Goal: Transaction & Acquisition: Download file/media

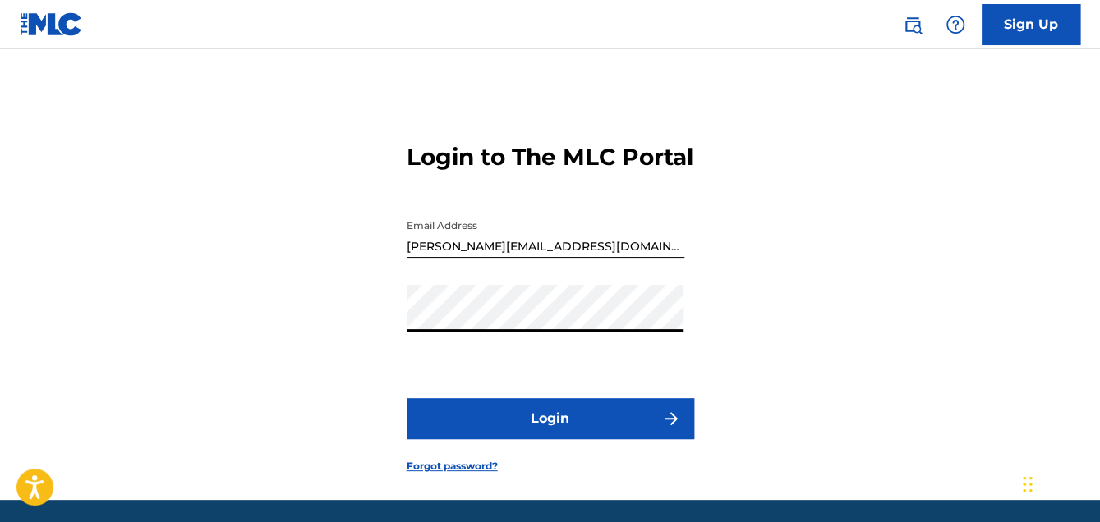
click at [555, 435] on button "Login" at bounding box center [550, 418] width 287 height 41
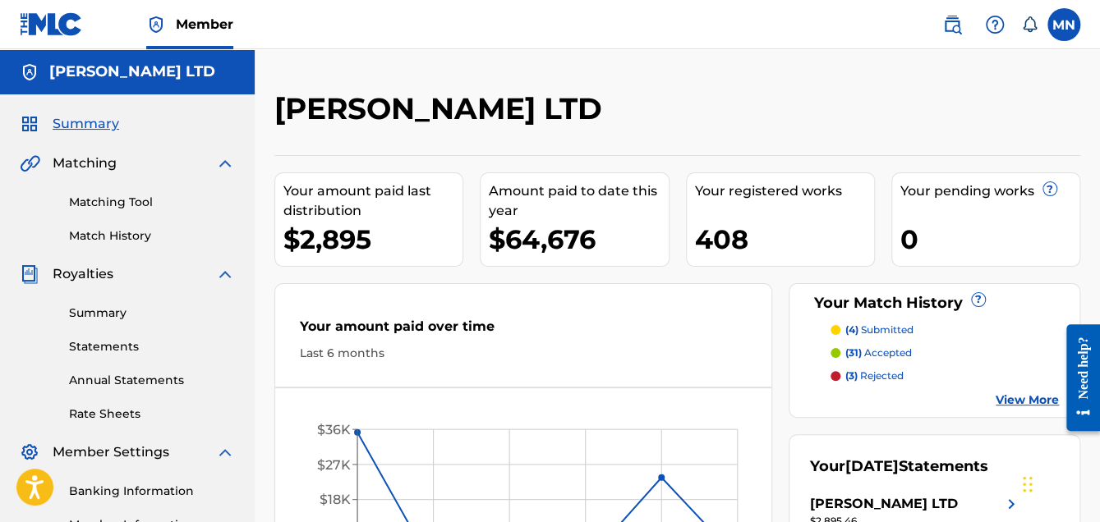
click at [117, 311] on link "Summary" at bounding box center [152, 313] width 166 height 17
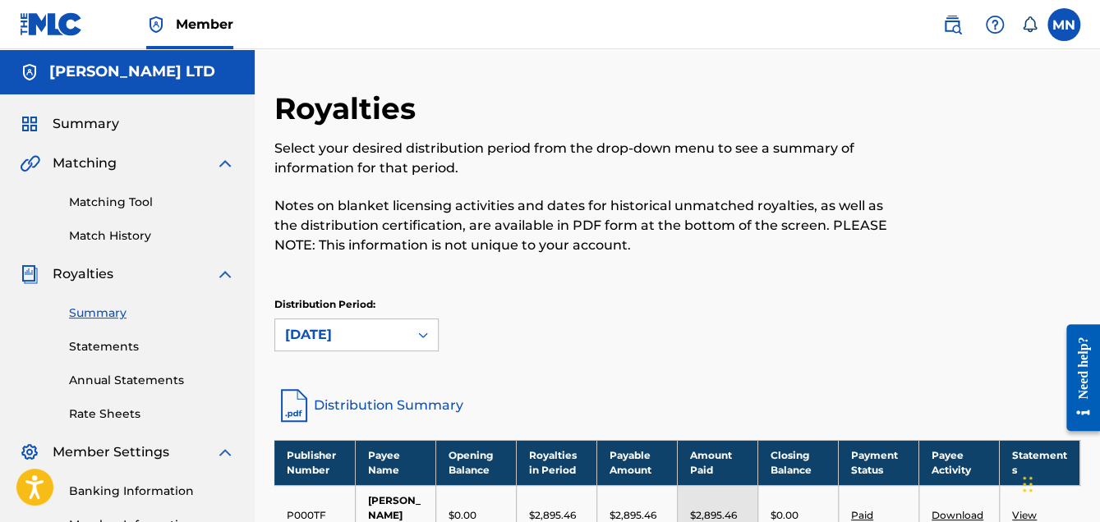
scroll to position [82, 0]
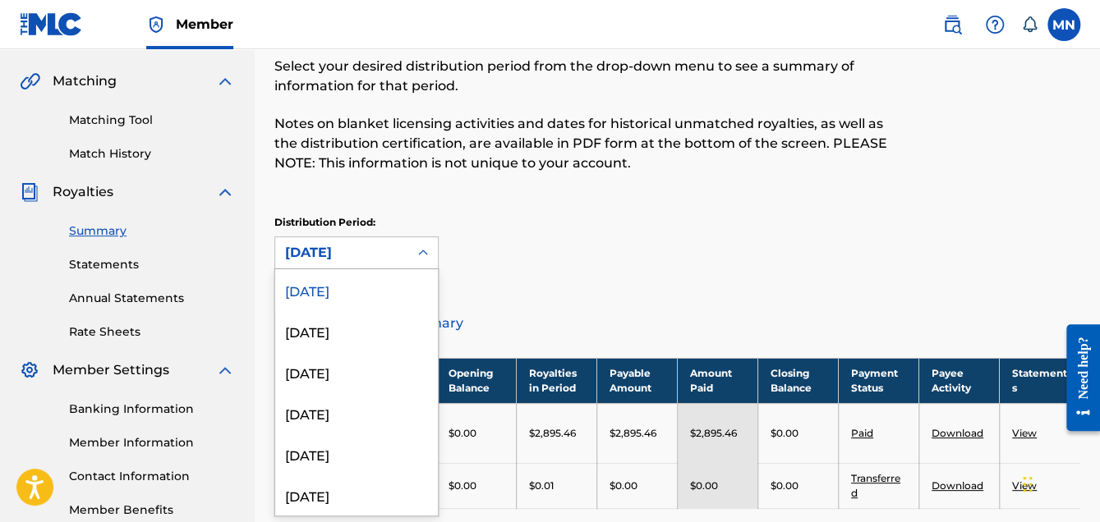
click at [419, 251] on icon at bounding box center [423, 253] width 16 height 16
click at [329, 333] on div "[DATE]" at bounding box center [356, 330] width 163 height 41
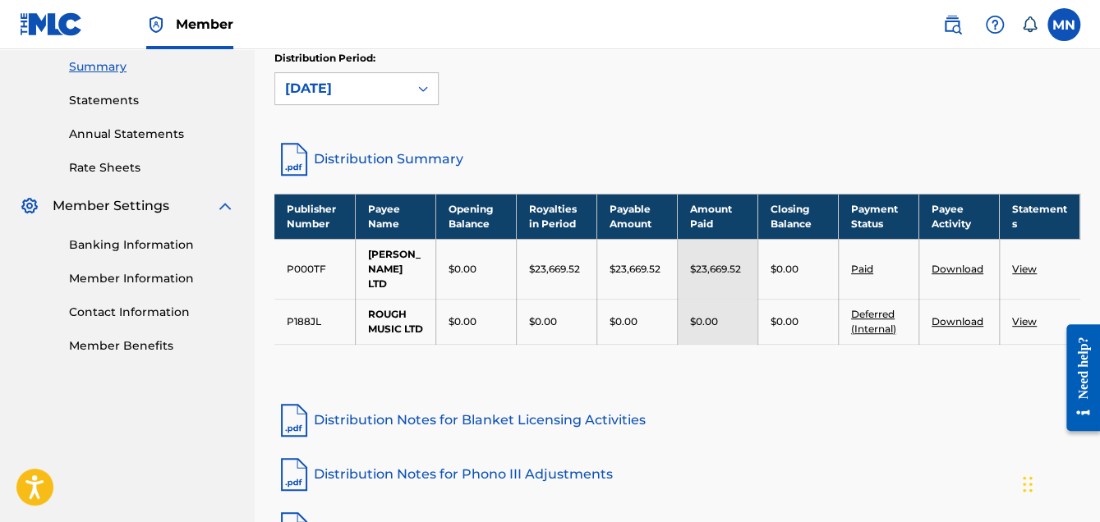
scroll to position [329, 0]
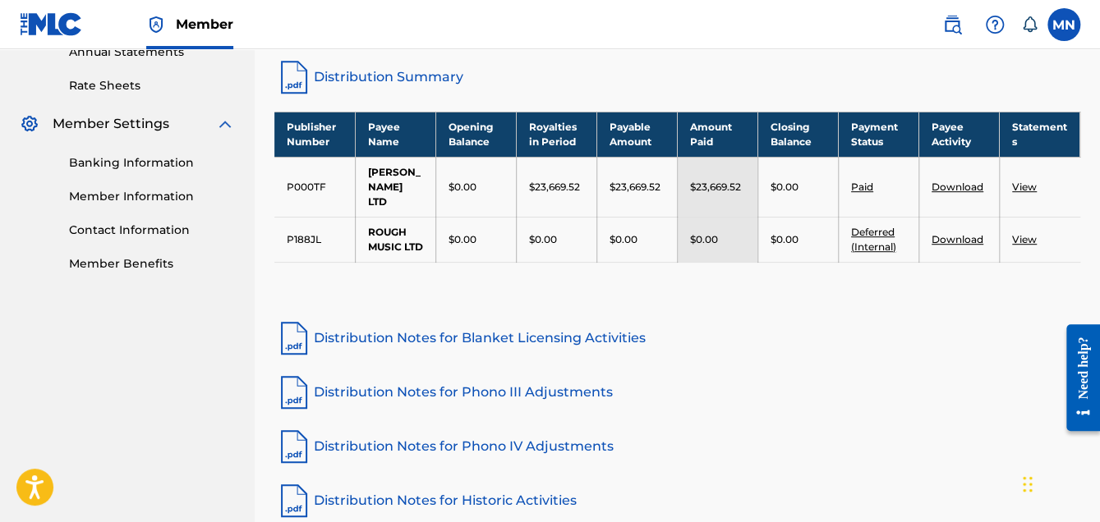
click at [1024, 187] on link "View" at bounding box center [1024, 187] width 25 height 12
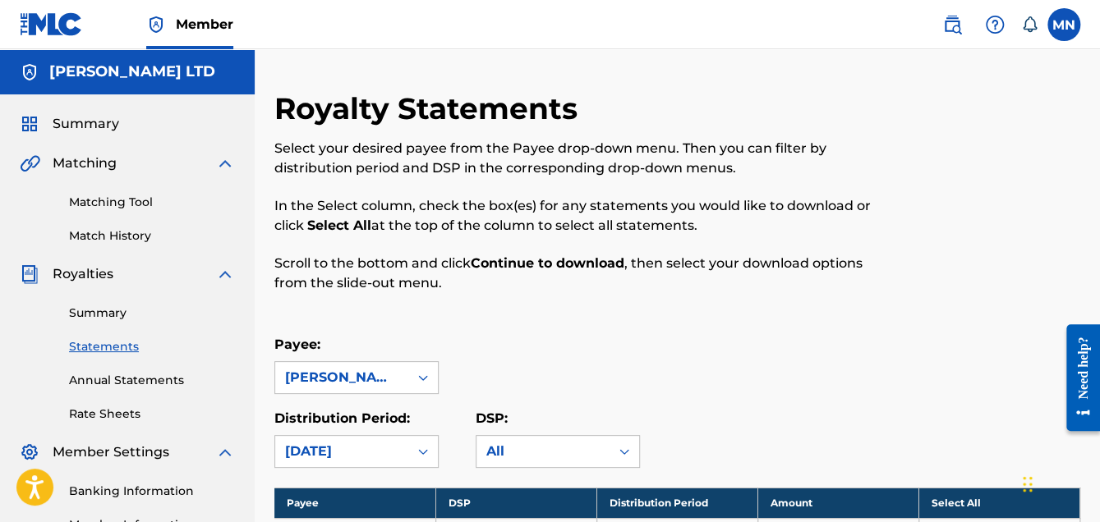
click at [110, 309] on link "Summary" at bounding box center [152, 313] width 166 height 17
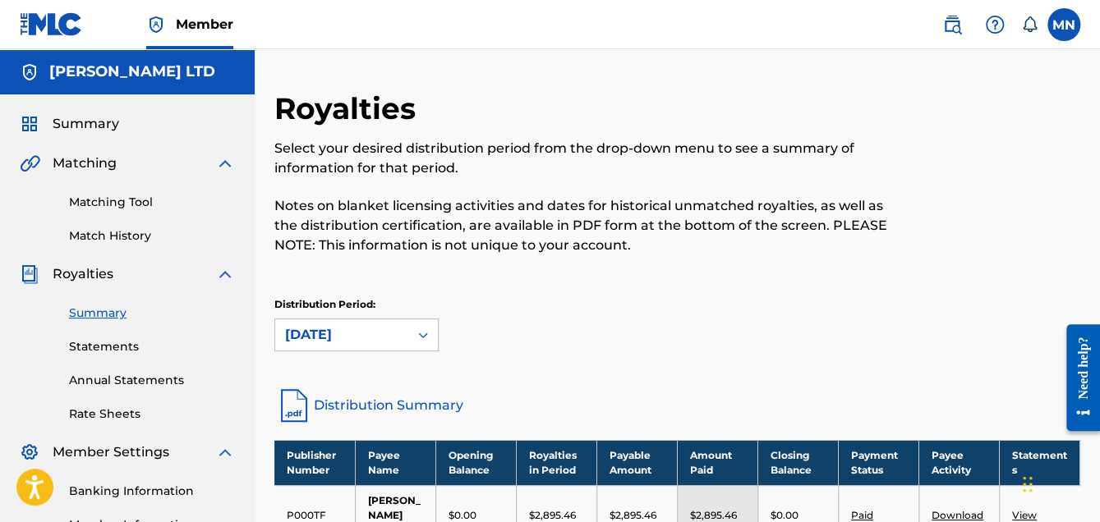
scroll to position [82, 0]
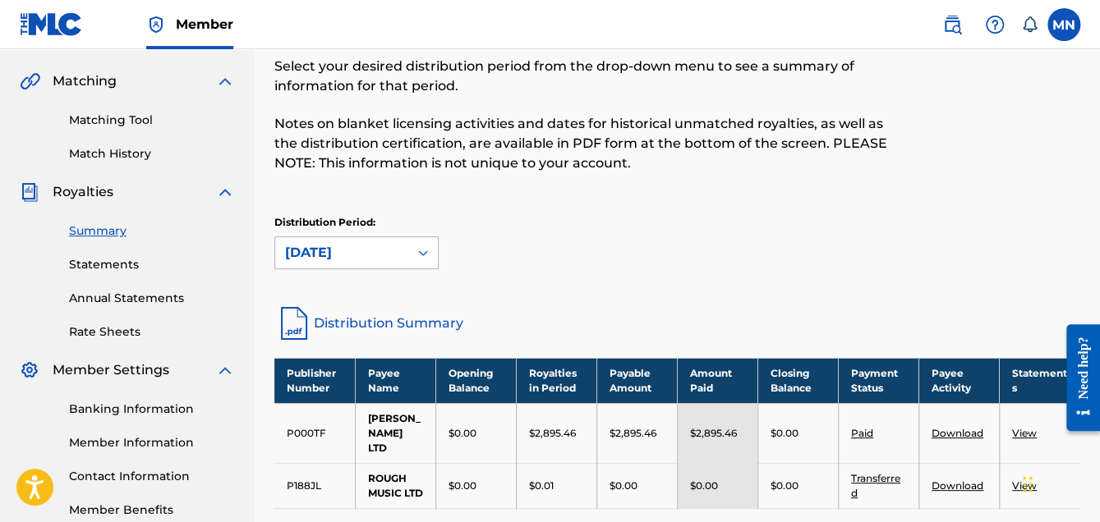
click at [425, 251] on icon at bounding box center [423, 253] width 16 height 16
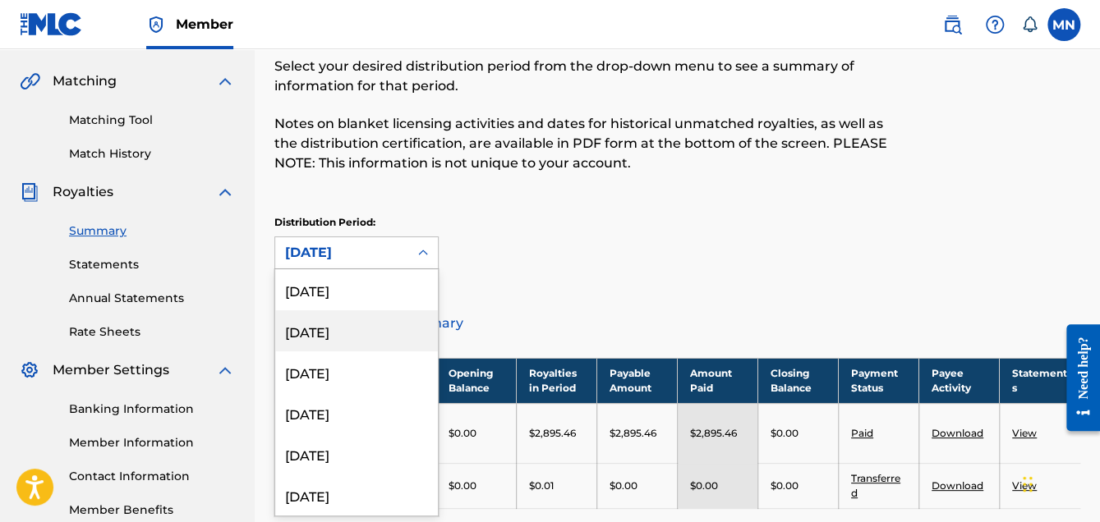
scroll to position [164, 0]
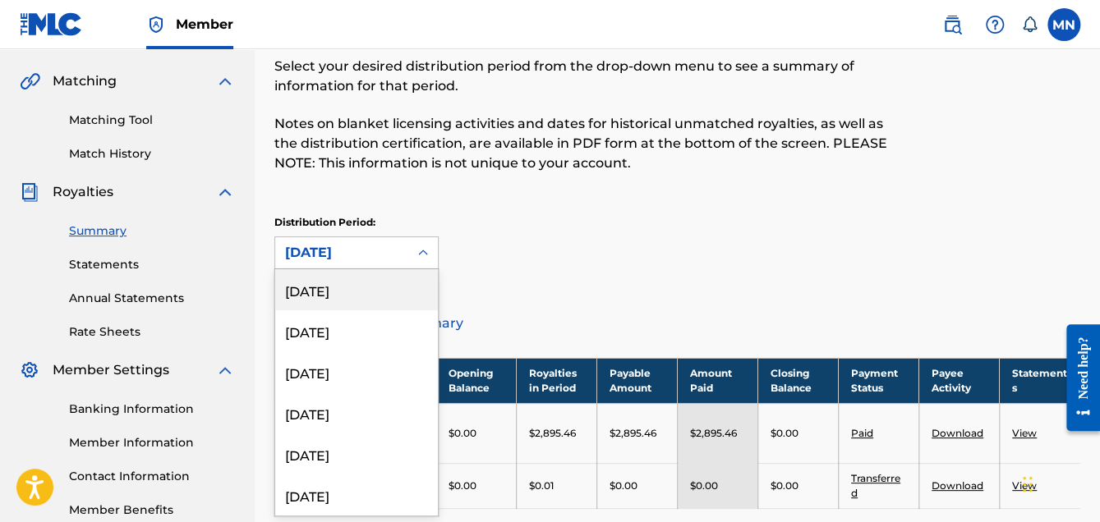
click at [332, 297] on div "[DATE]" at bounding box center [356, 289] width 163 height 41
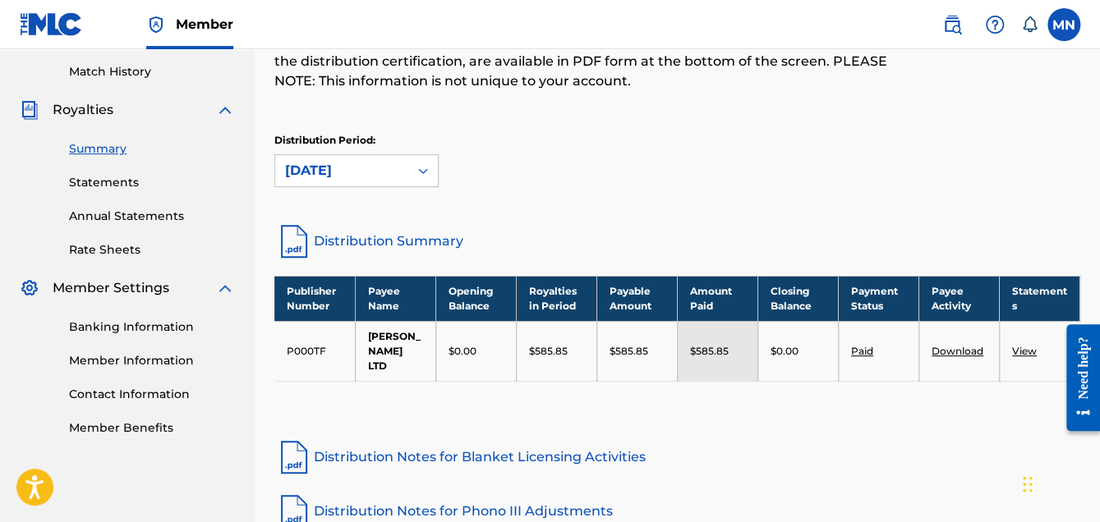
click at [965, 350] on link "Download" at bounding box center [957, 351] width 52 height 12
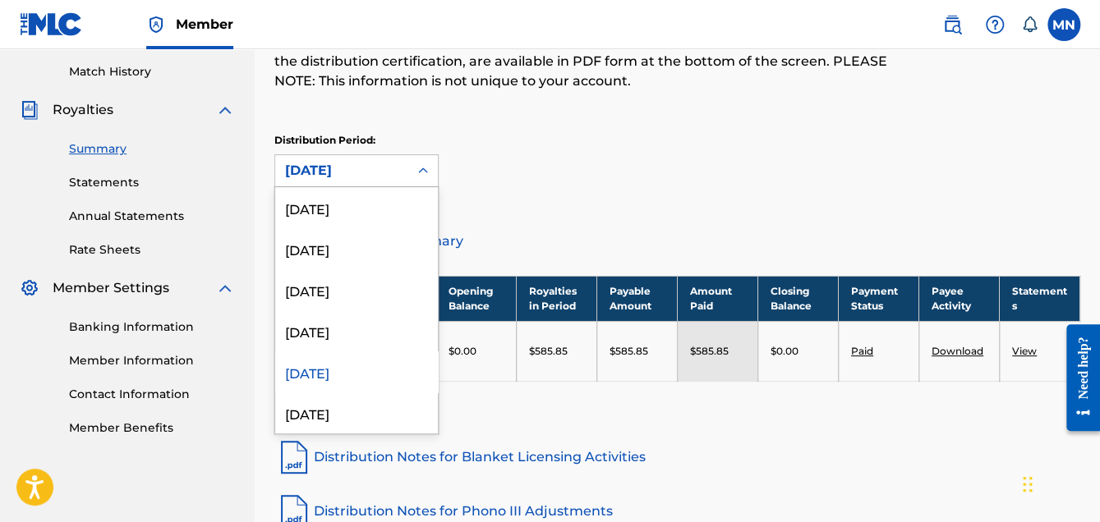
click at [423, 166] on icon at bounding box center [423, 171] width 16 height 16
click at [361, 202] on div "[DATE]" at bounding box center [356, 207] width 163 height 41
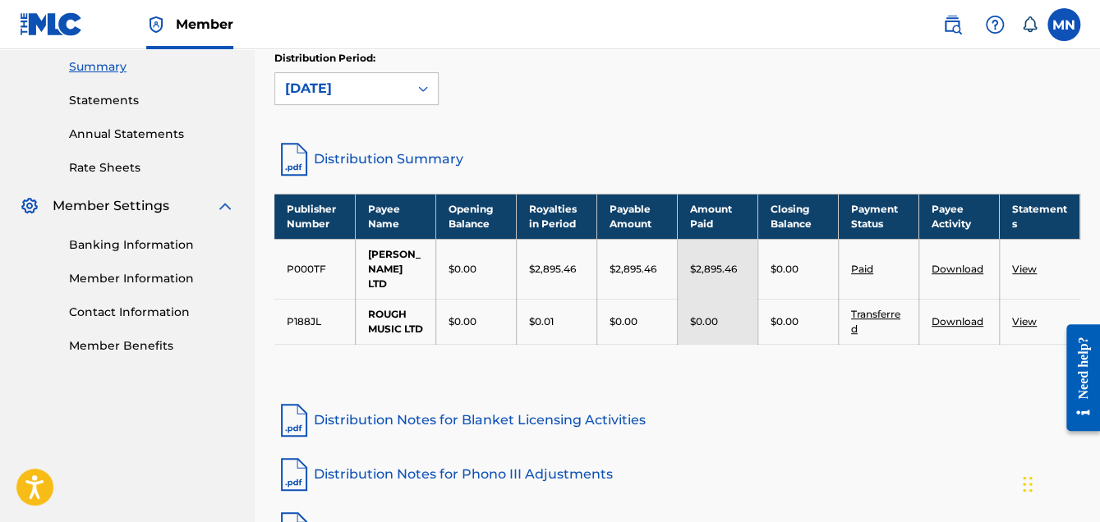
scroll to position [329, 0]
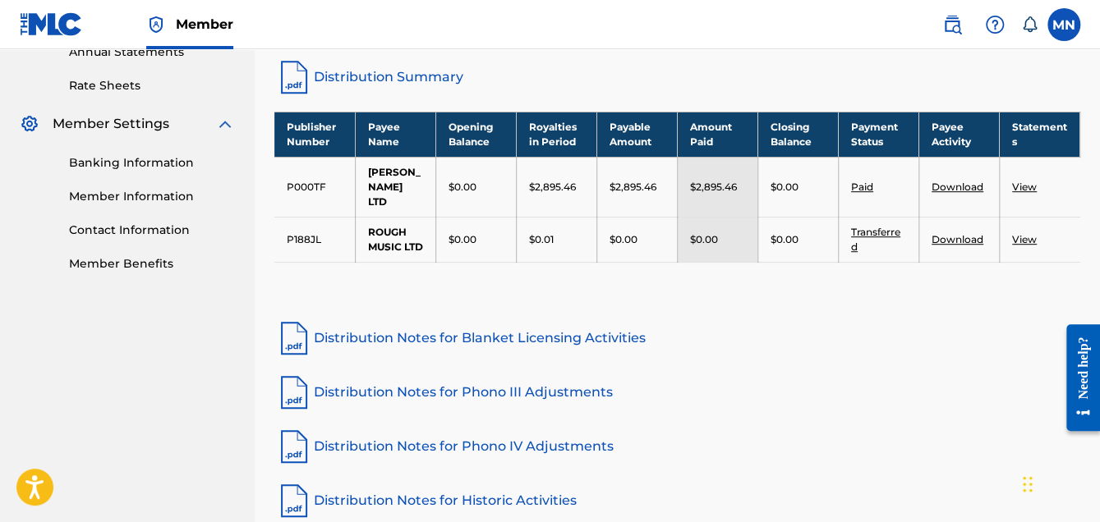
click at [966, 184] on link "Download" at bounding box center [957, 187] width 52 height 12
click at [955, 242] on link "Download" at bounding box center [957, 239] width 52 height 12
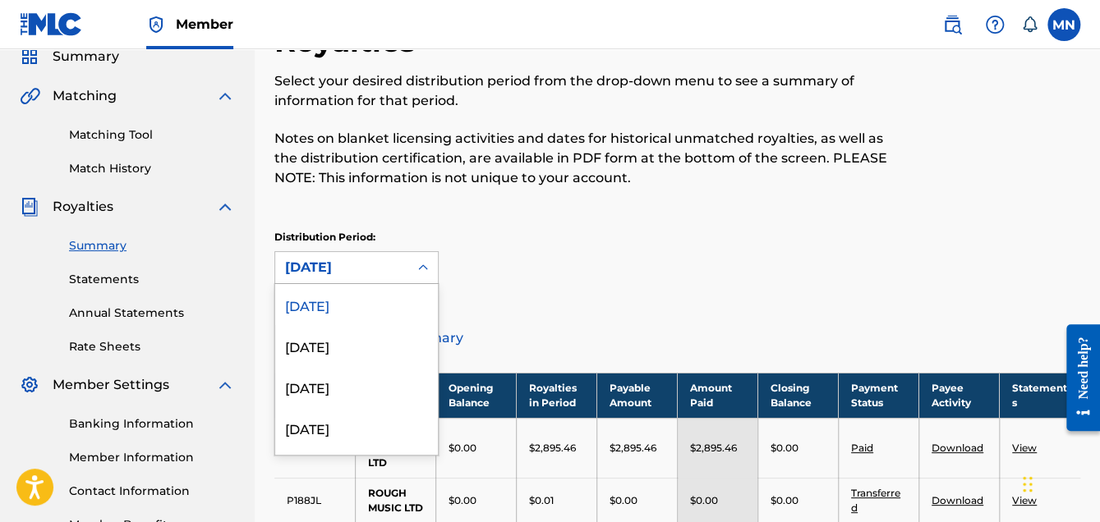
click at [422, 284] on div "53 results available. Use Up and Down to choose options, press Enter to select …" at bounding box center [356, 267] width 164 height 33
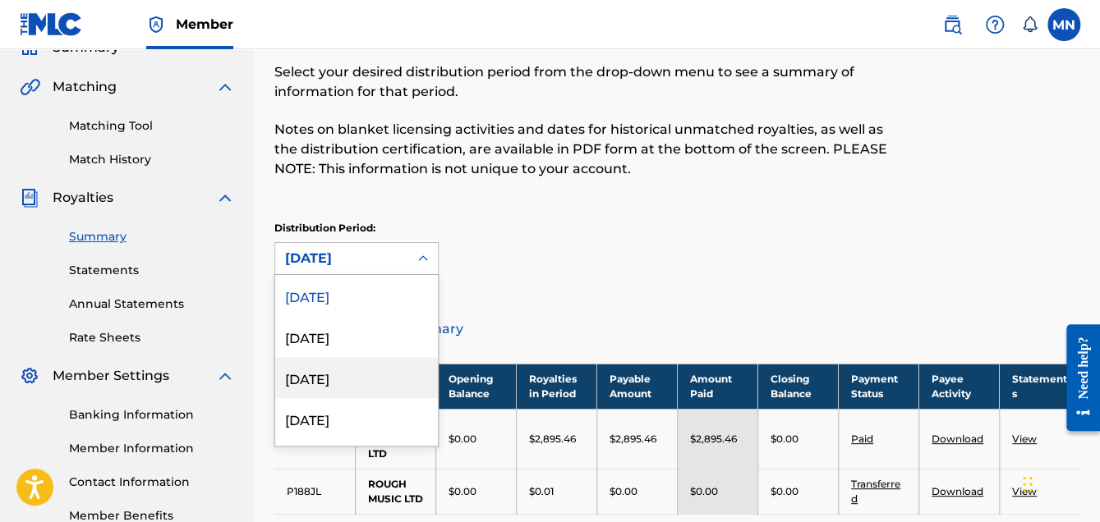
scroll to position [164, 0]
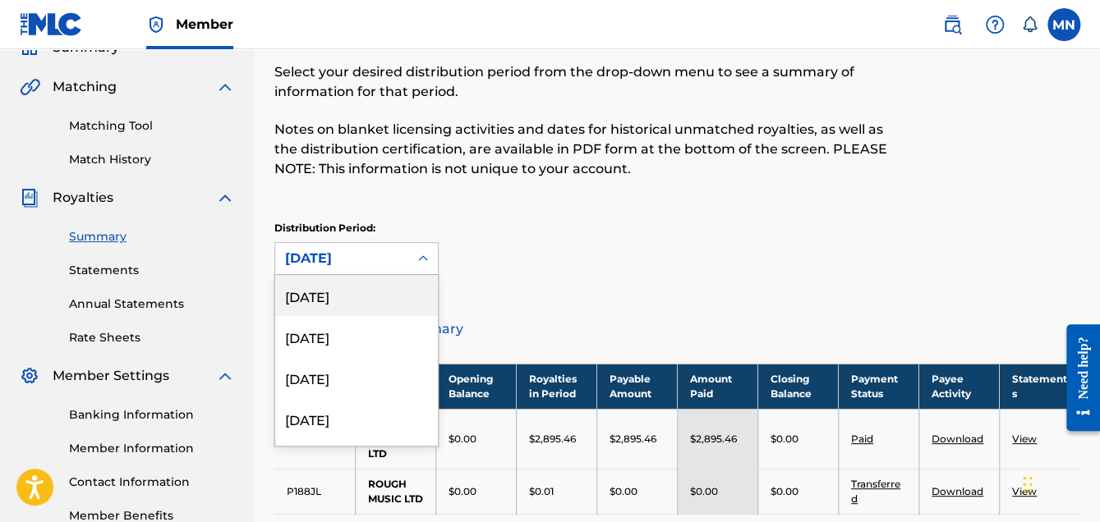
click at [343, 300] on div "[DATE]" at bounding box center [356, 295] width 163 height 41
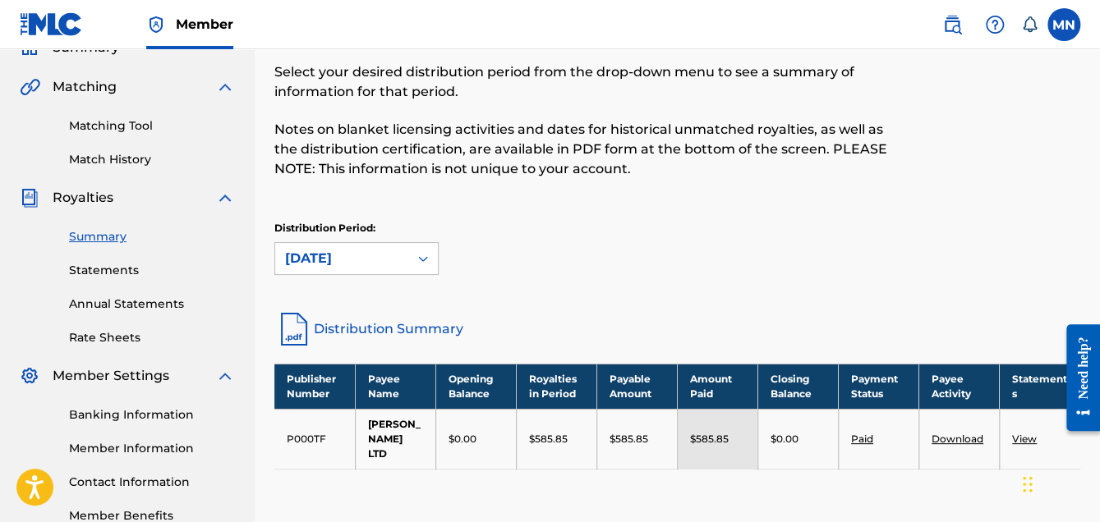
scroll to position [241, 0]
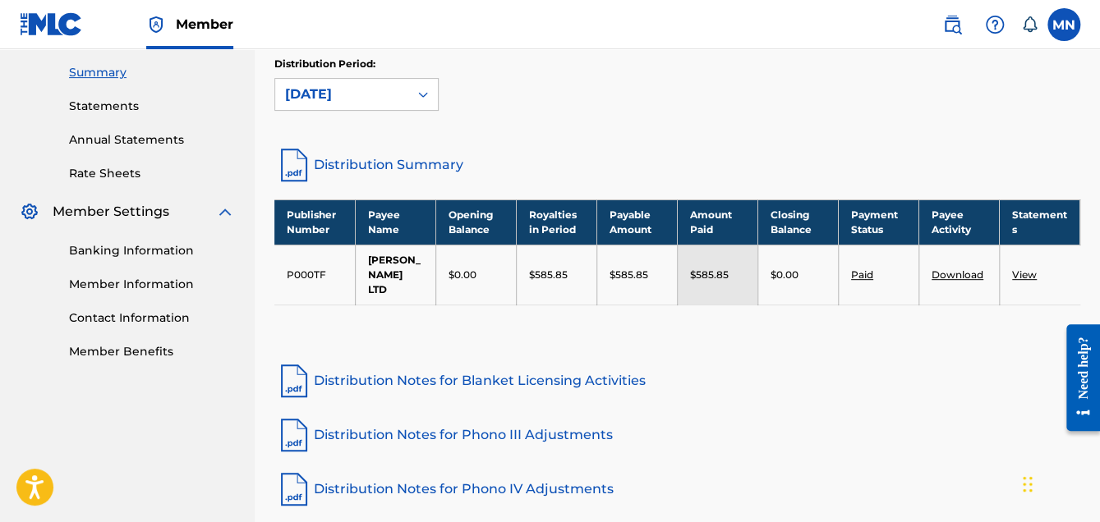
click at [424, 95] on icon at bounding box center [423, 94] width 16 height 16
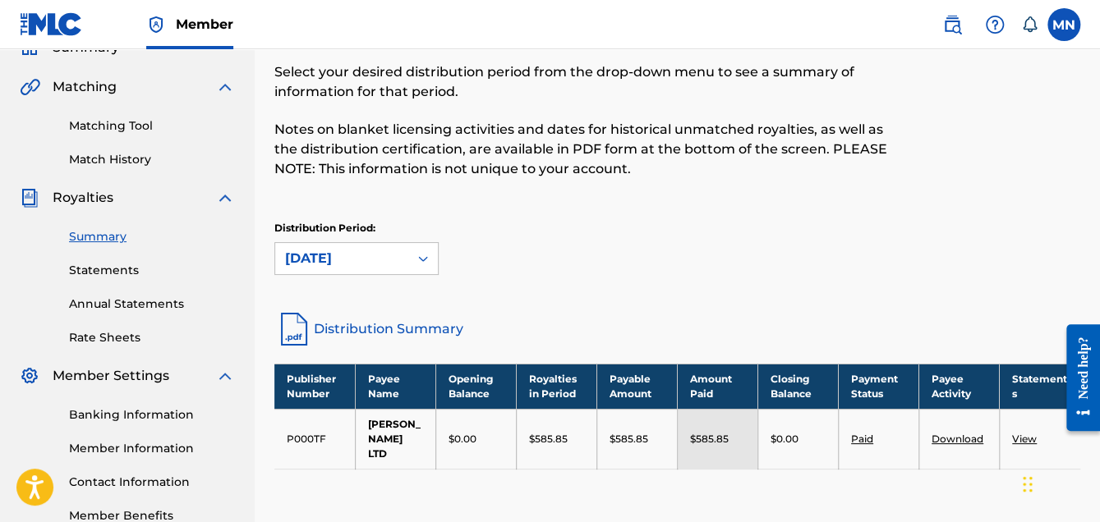
scroll to position [159, 0]
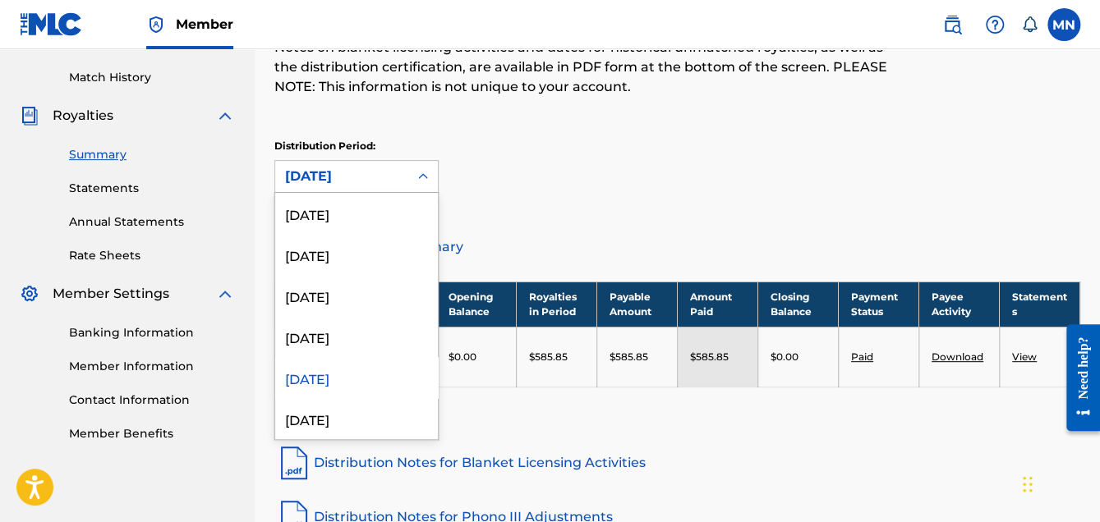
click at [425, 175] on icon at bounding box center [423, 176] width 16 height 16
click at [420, 175] on icon at bounding box center [423, 176] width 10 height 6
click at [343, 333] on div "[DATE]" at bounding box center [356, 336] width 163 height 41
click at [423, 174] on icon at bounding box center [423, 176] width 16 height 16
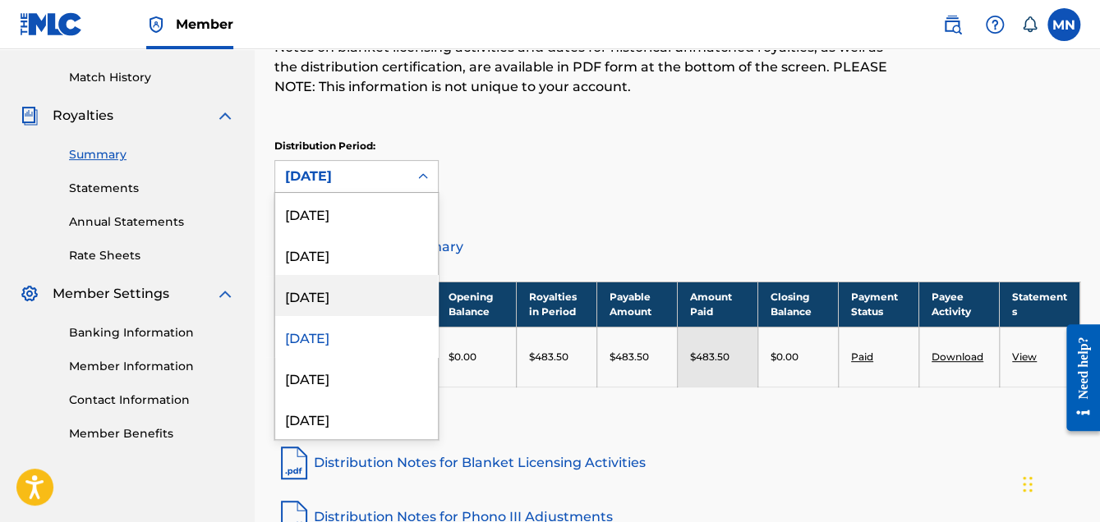
click at [342, 301] on div "[DATE]" at bounding box center [356, 295] width 163 height 41
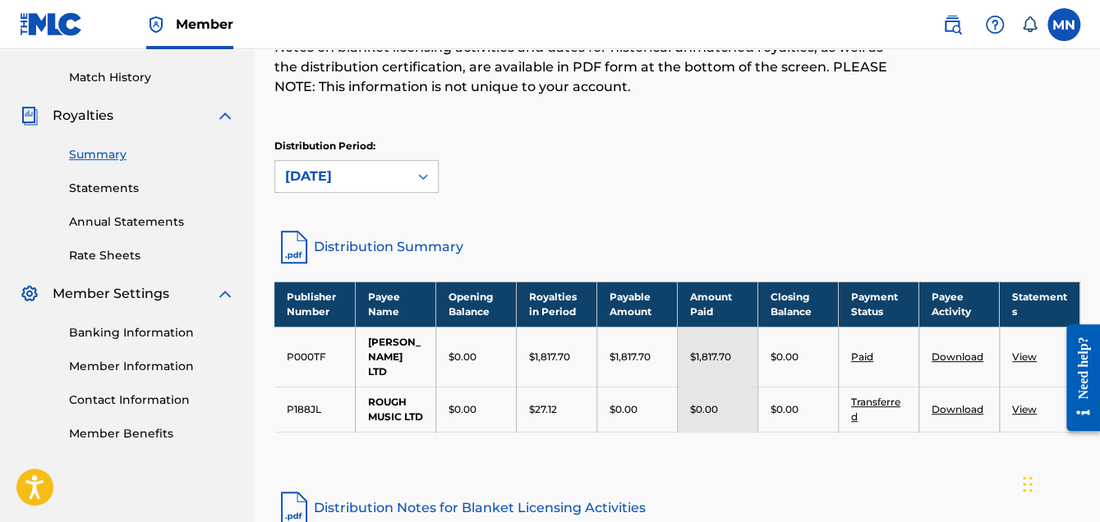
click at [961, 416] on link "Download" at bounding box center [957, 409] width 52 height 12
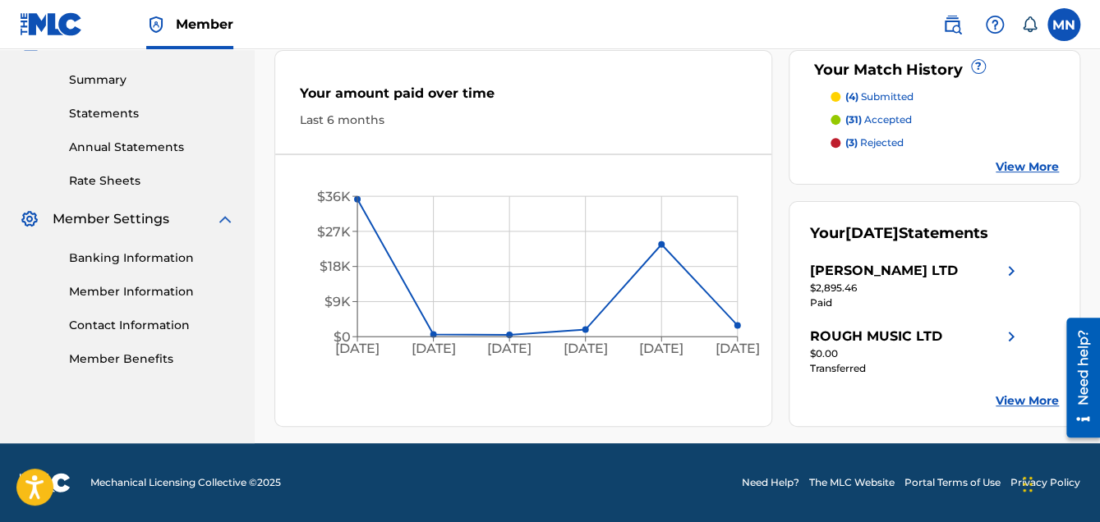
scroll to position [69, 0]
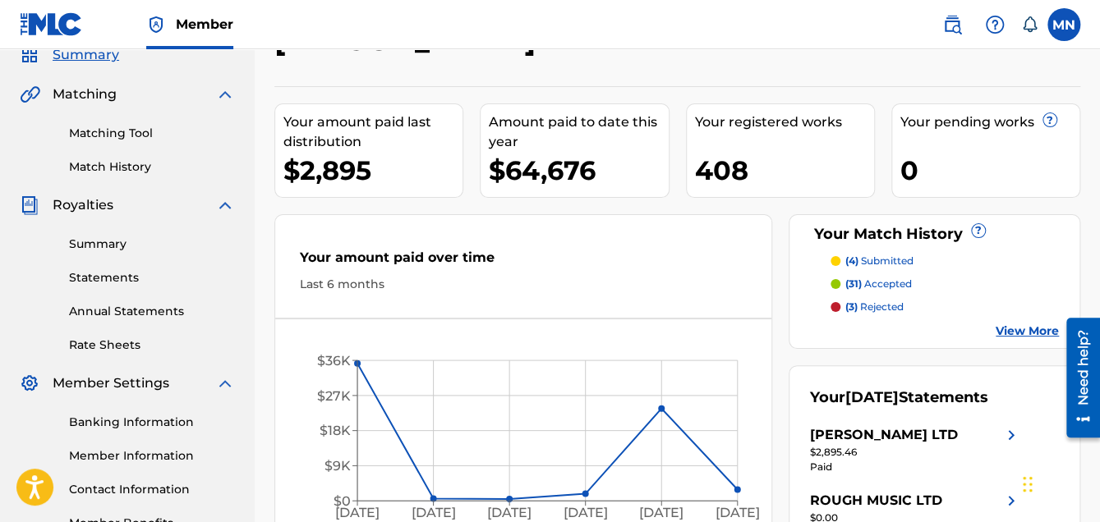
click at [165, 310] on link "Annual Statements" at bounding box center [152, 311] width 166 height 17
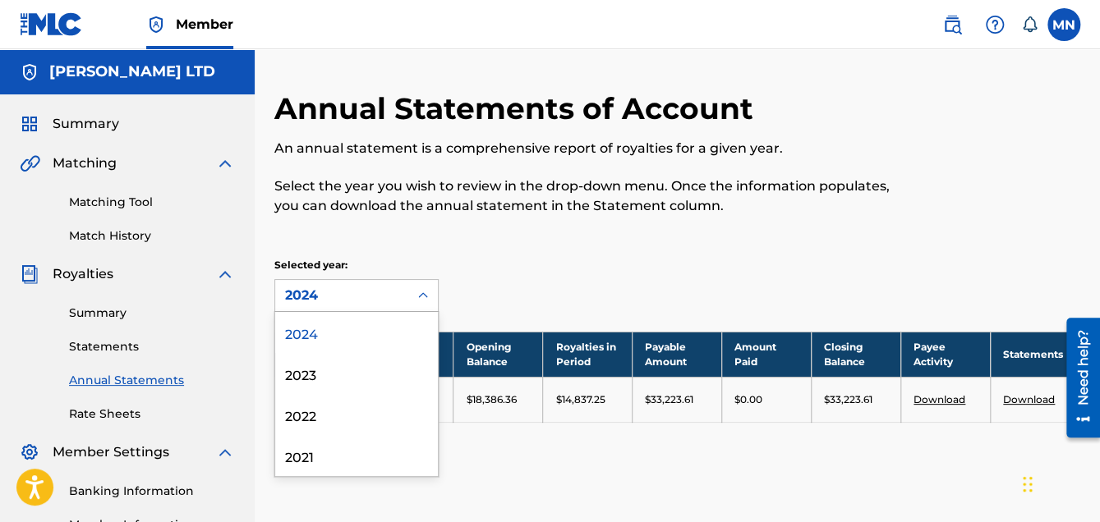
click at [421, 289] on icon at bounding box center [423, 295] width 16 height 16
click at [320, 418] on div "2022" at bounding box center [356, 414] width 163 height 41
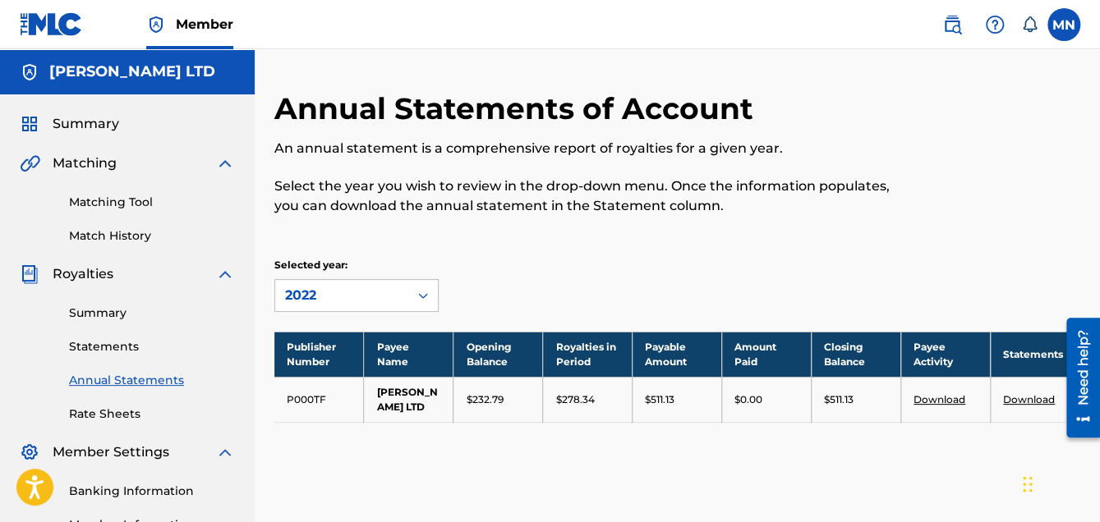
click at [425, 290] on icon at bounding box center [423, 295] width 16 height 16
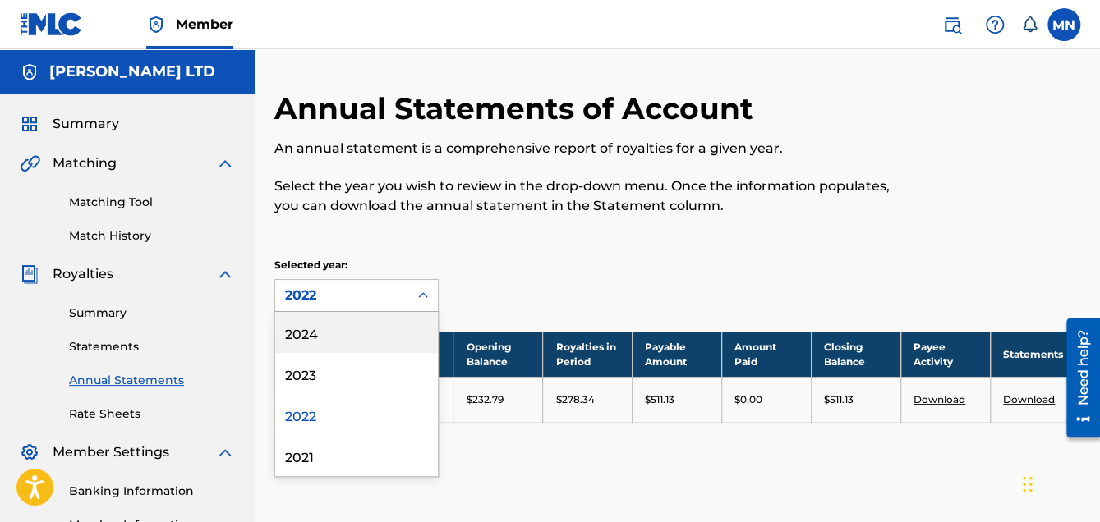
click at [329, 338] on div "2024" at bounding box center [356, 332] width 163 height 41
click at [431, 289] on div at bounding box center [423, 296] width 30 height 30
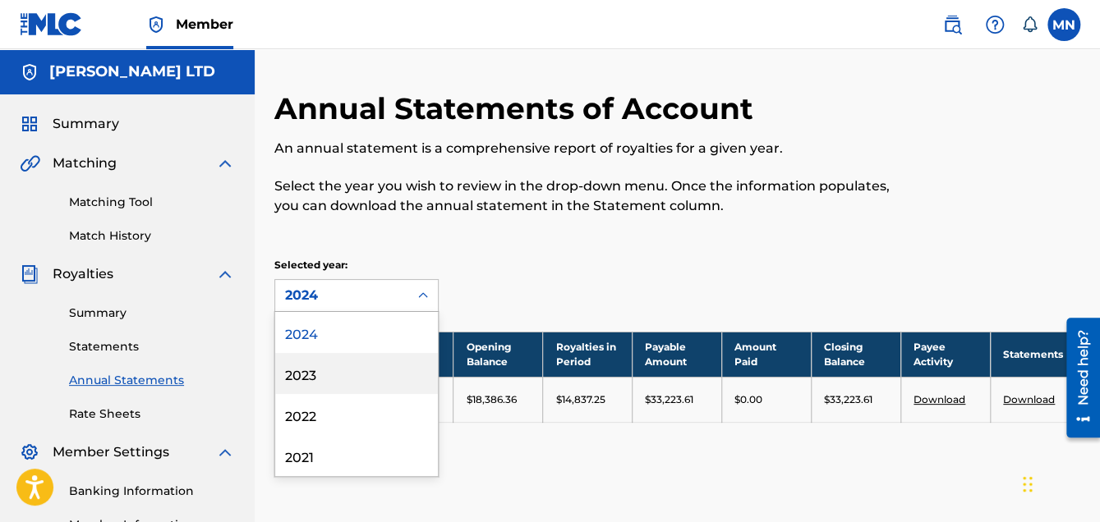
click at [317, 379] on div "2023" at bounding box center [356, 373] width 163 height 41
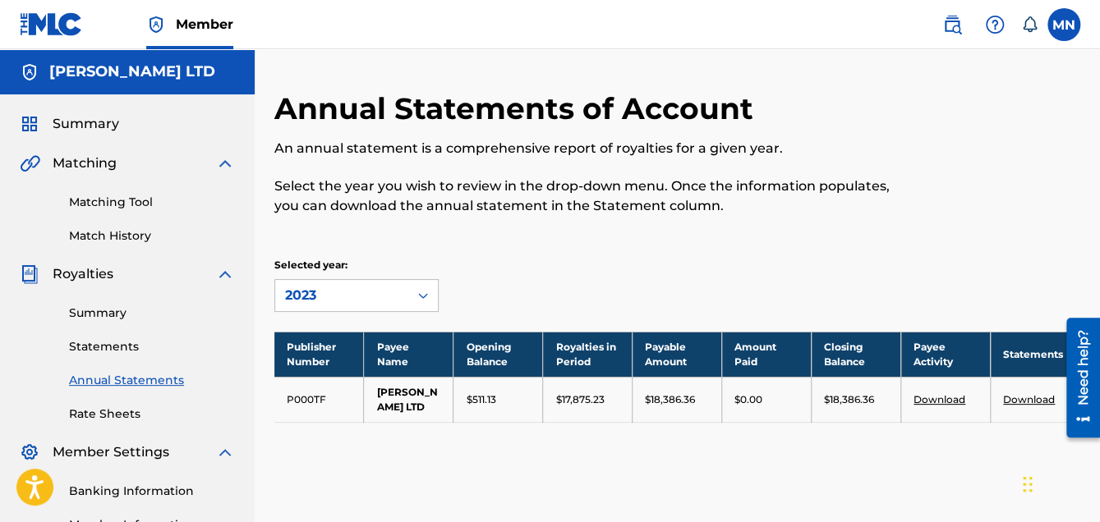
click at [430, 295] on icon at bounding box center [423, 295] width 16 height 16
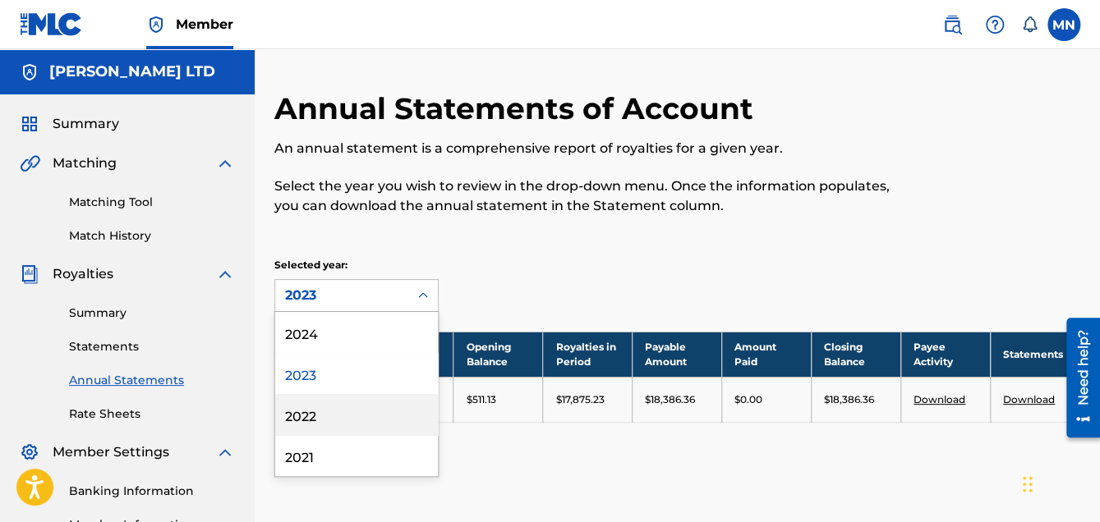
click at [325, 412] on div "2022" at bounding box center [356, 414] width 163 height 41
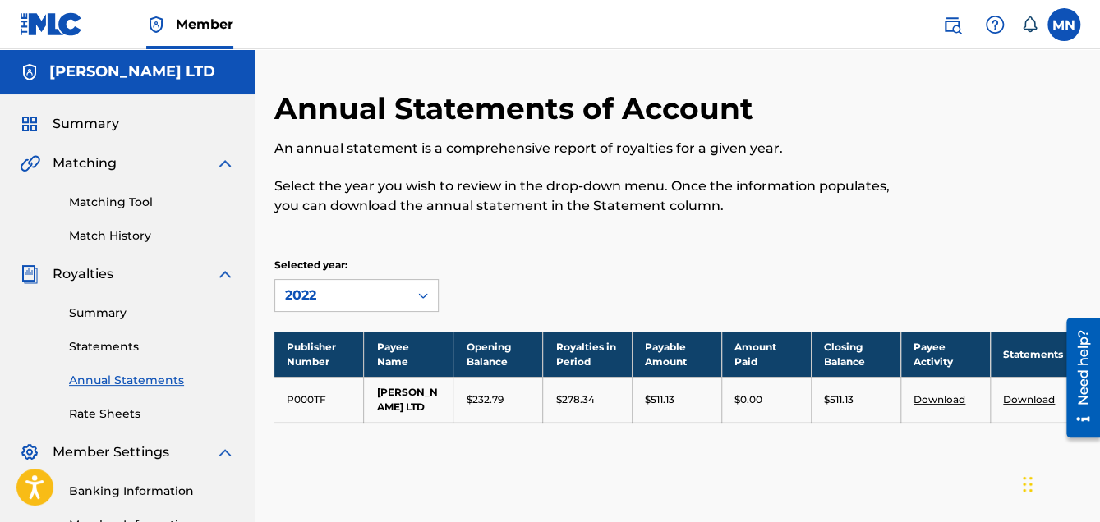
click at [429, 297] on icon at bounding box center [423, 295] width 16 height 16
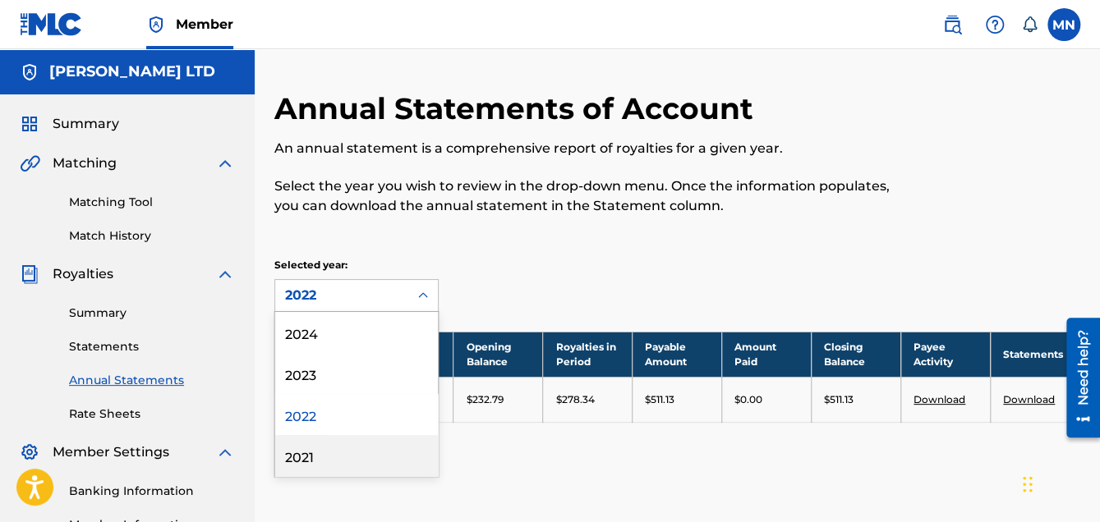
click at [305, 461] on div "2021" at bounding box center [356, 455] width 163 height 41
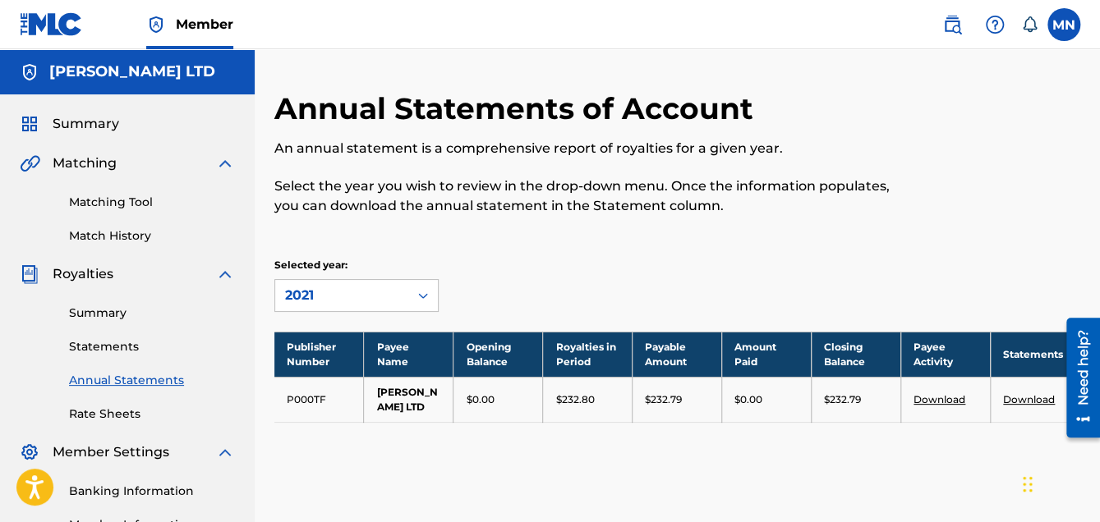
click at [99, 310] on link "Summary" at bounding box center [152, 313] width 166 height 17
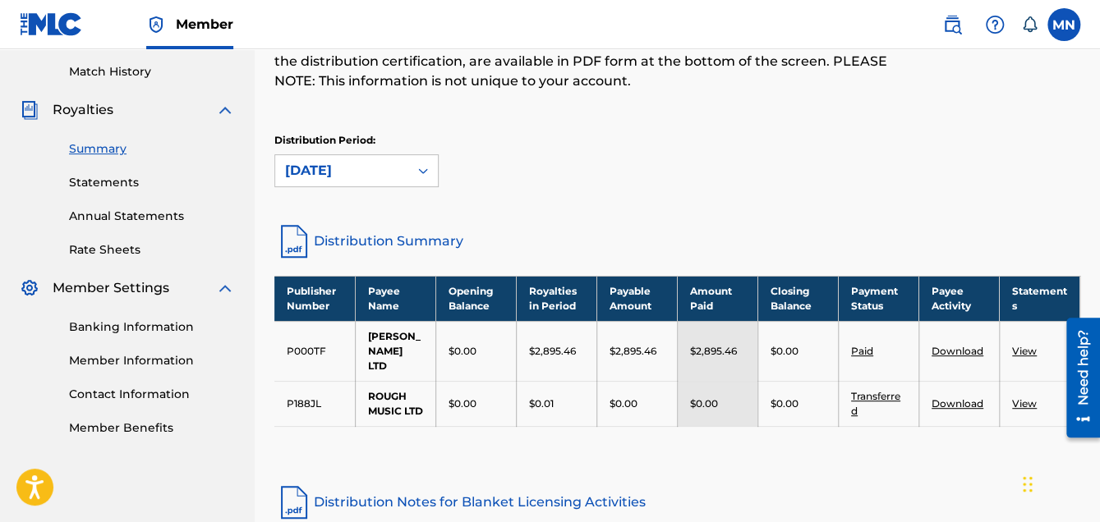
scroll to position [246, 0]
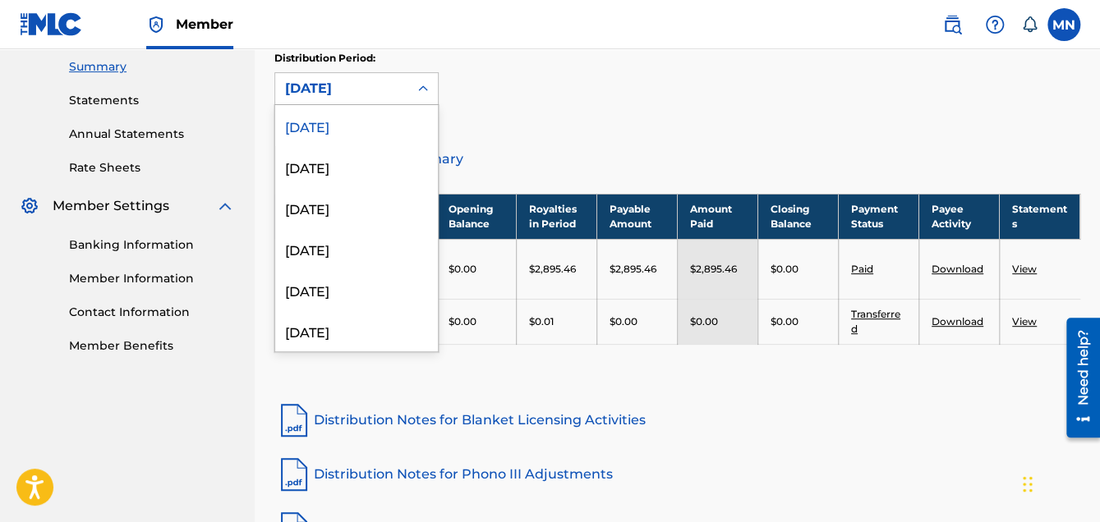
click at [422, 82] on icon at bounding box center [423, 88] width 16 height 16
click at [343, 170] on div "[DATE]" at bounding box center [356, 166] width 163 height 41
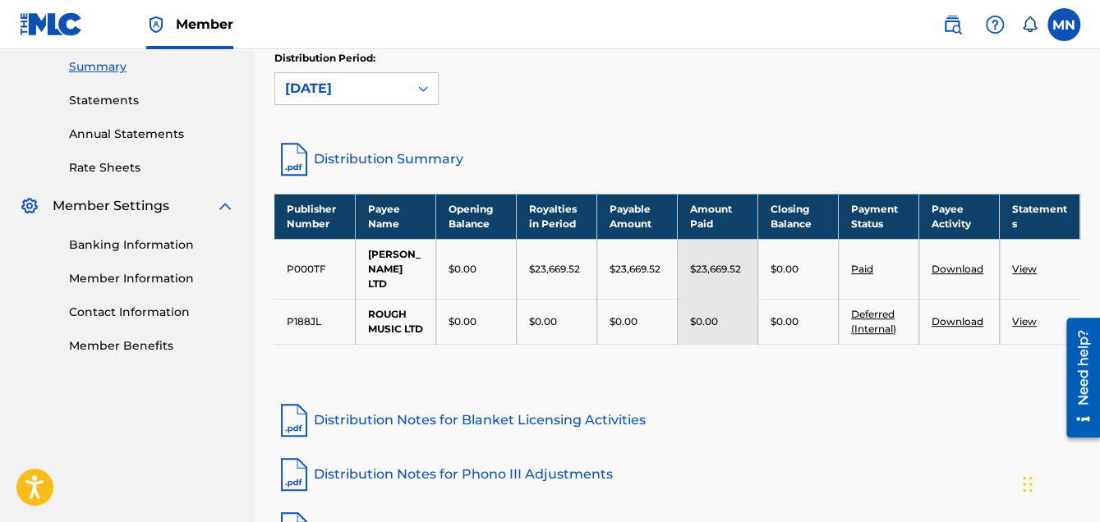
click at [959, 328] on link "Download" at bounding box center [957, 321] width 52 height 12
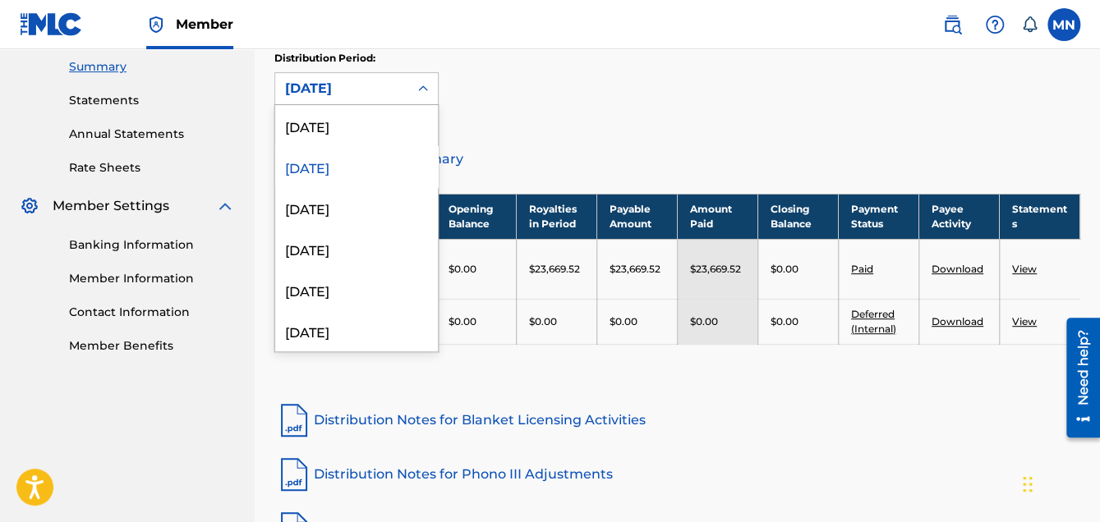
click at [425, 90] on icon at bounding box center [423, 88] width 16 height 16
click at [330, 215] on div "[DATE]" at bounding box center [356, 207] width 163 height 41
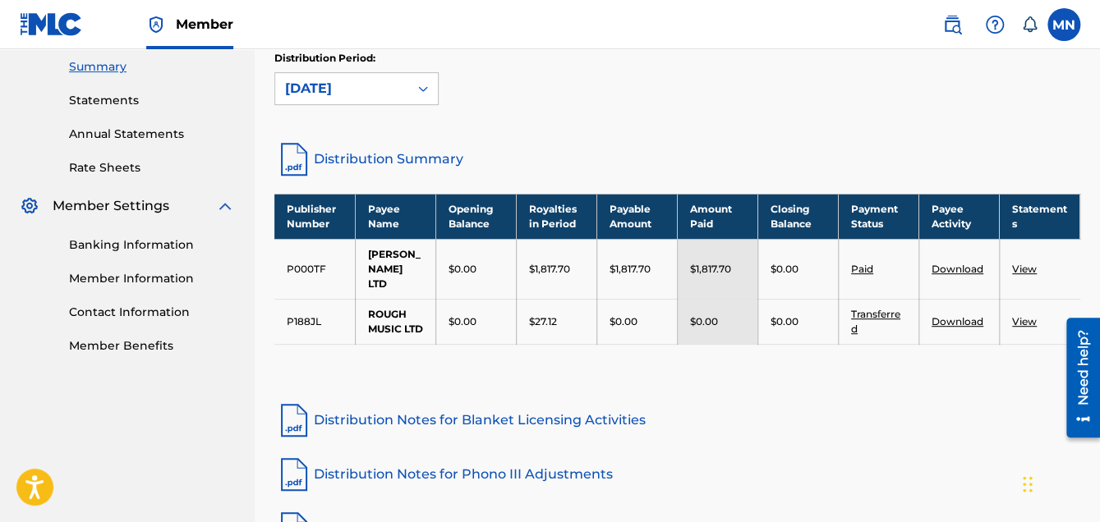
click at [964, 269] on link "Download" at bounding box center [957, 269] width 52 height 12
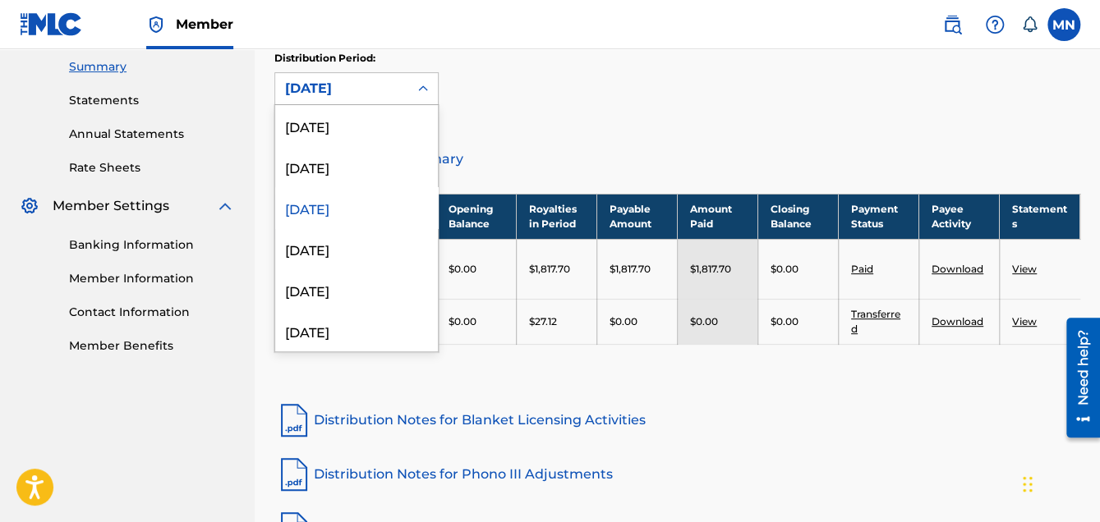
click at [426, 86] on icon at bounding box center [423, 88] width 16 height 16
click at [325, 251] on div "[DATE]" at bounding box center [356, 248] width 163 height 41
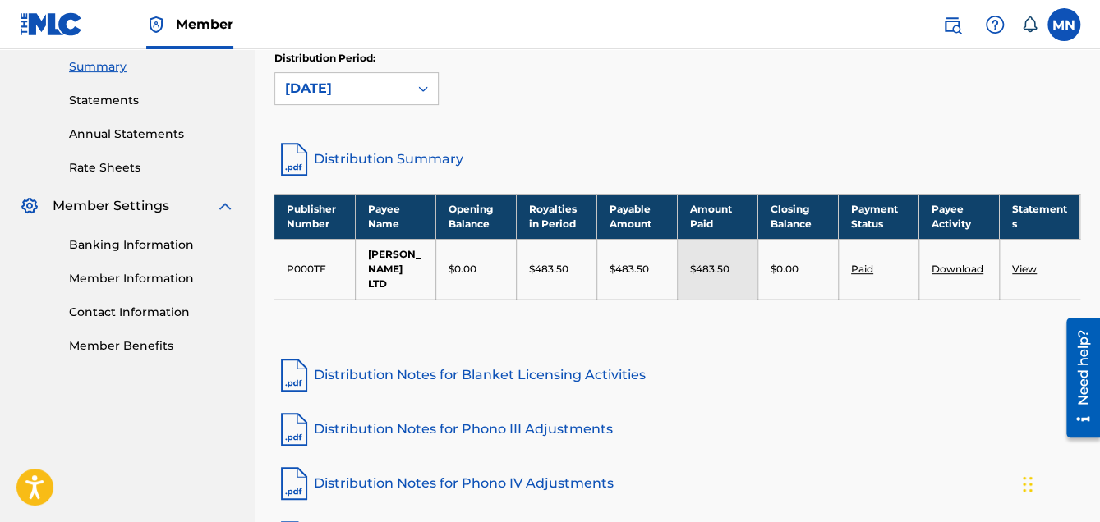
click at [421, 84] on icon at bounding box center [423, 88] width 16 height 16
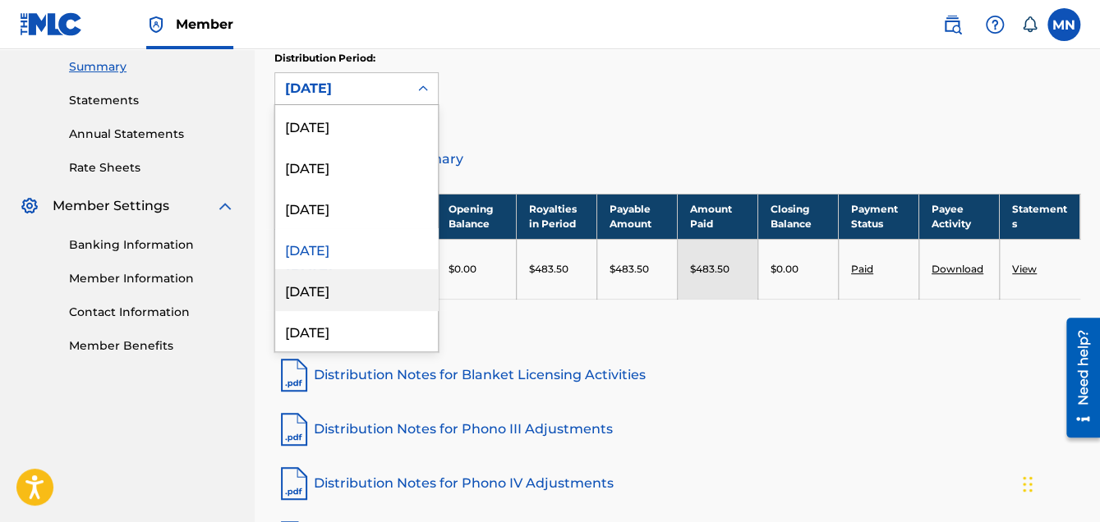
click at [343, 287] on div "[DATE]" at bounding box center [356, 289] width 163 height 41
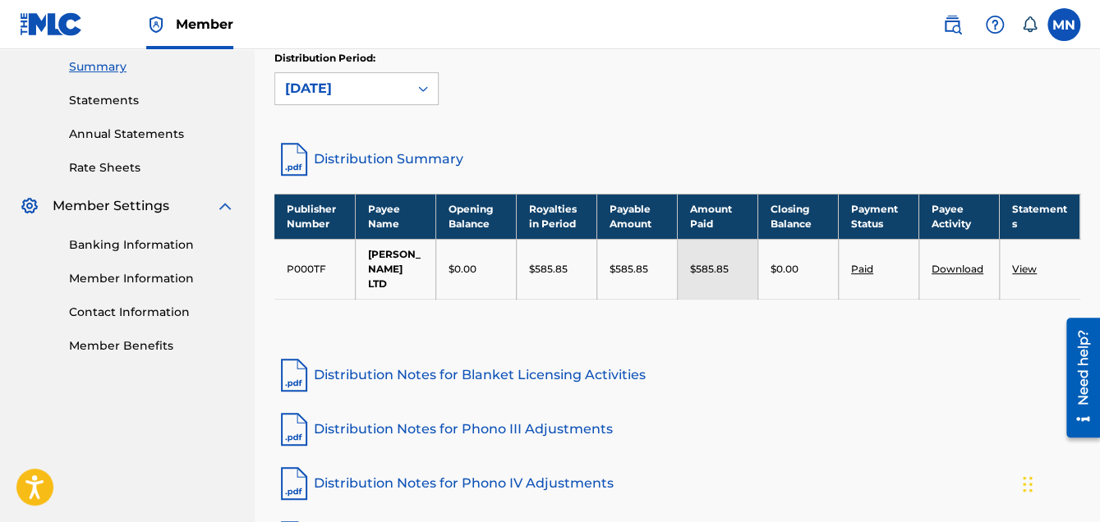
click at [418, 80] on icon at bounding box center [423, 88] width 16 height 16
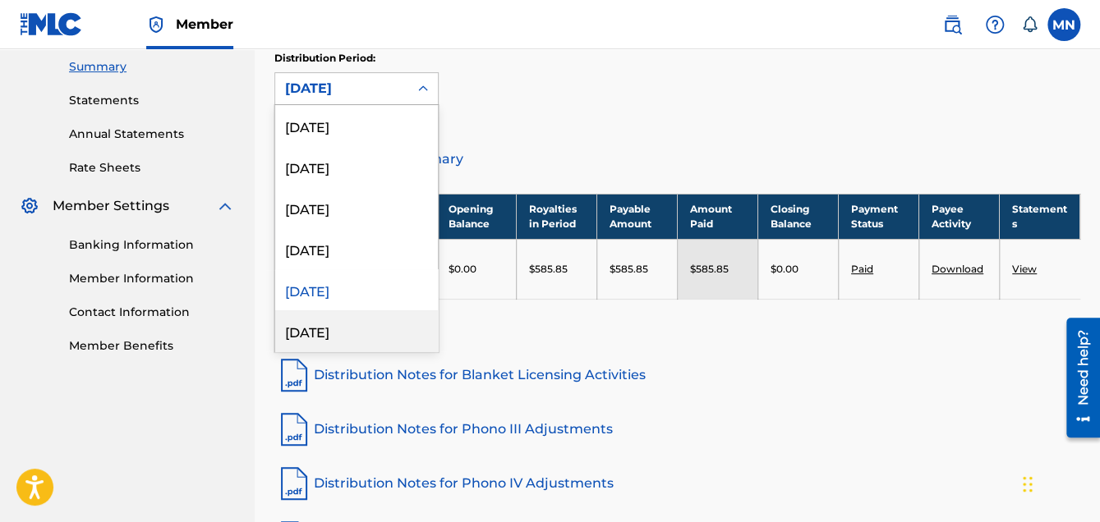
click at [343, 336] on div "[DATE]" at bounding box center [356, 330] width 163 height 41
click at [422, 89] on icon at bounding box center [423, 88] width 16 height 16
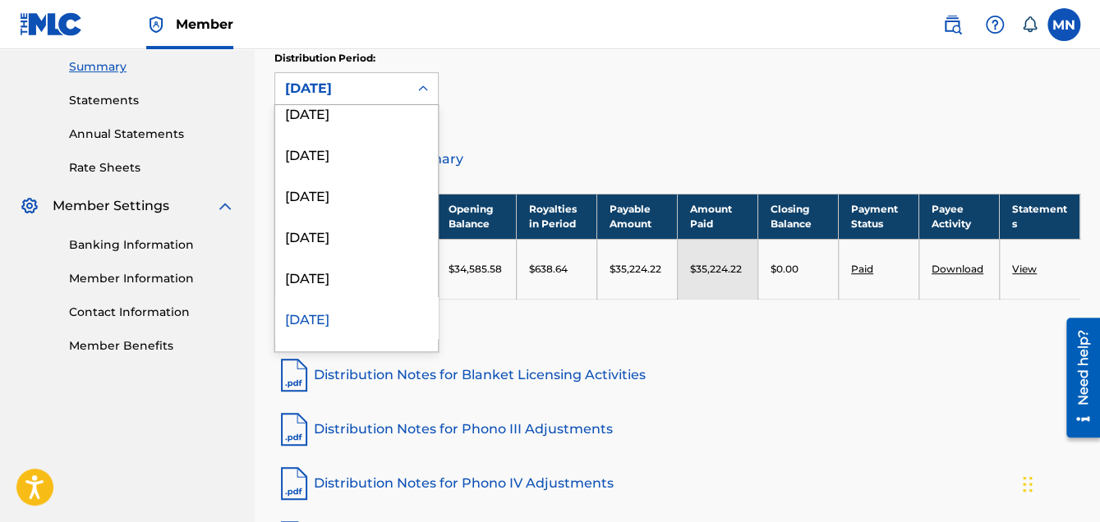
scroll to position [95, 0]
click at [358, 274] on div "[DATE]" at bounding box center [356, 276] width 163 height 41
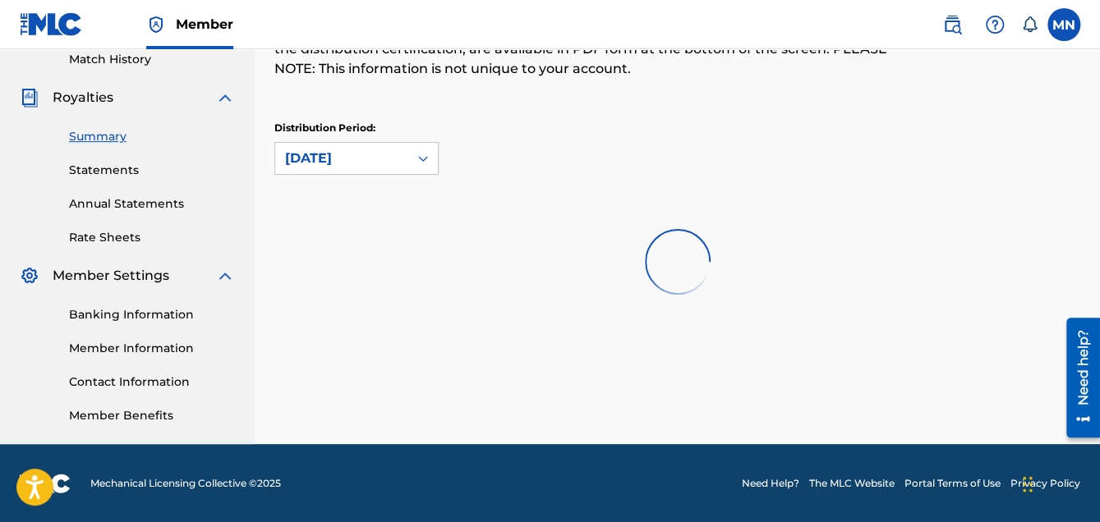
scroll to position [246, 0]
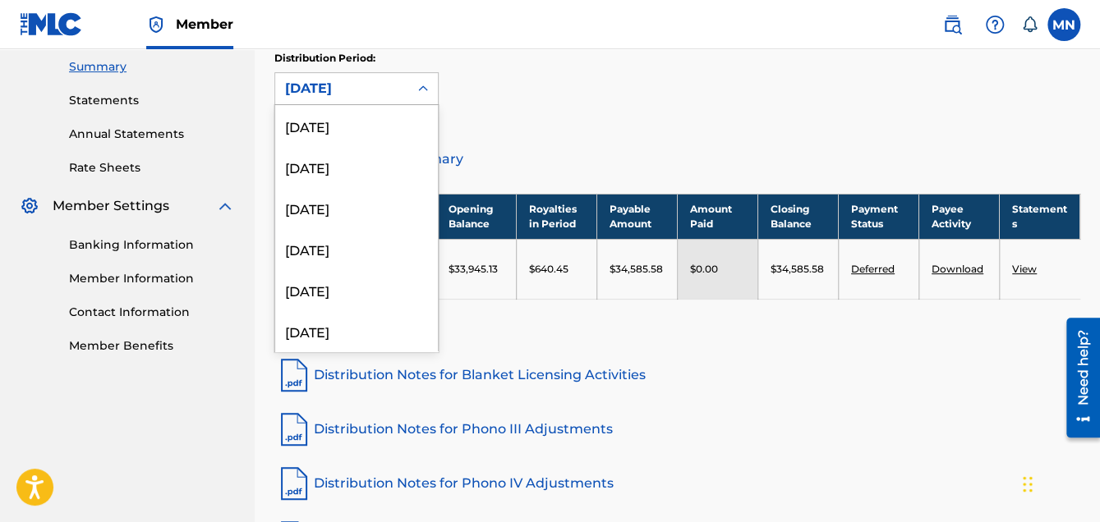
click at [425, 87] on icon at bounding box center [423, 88] width 10 height 6
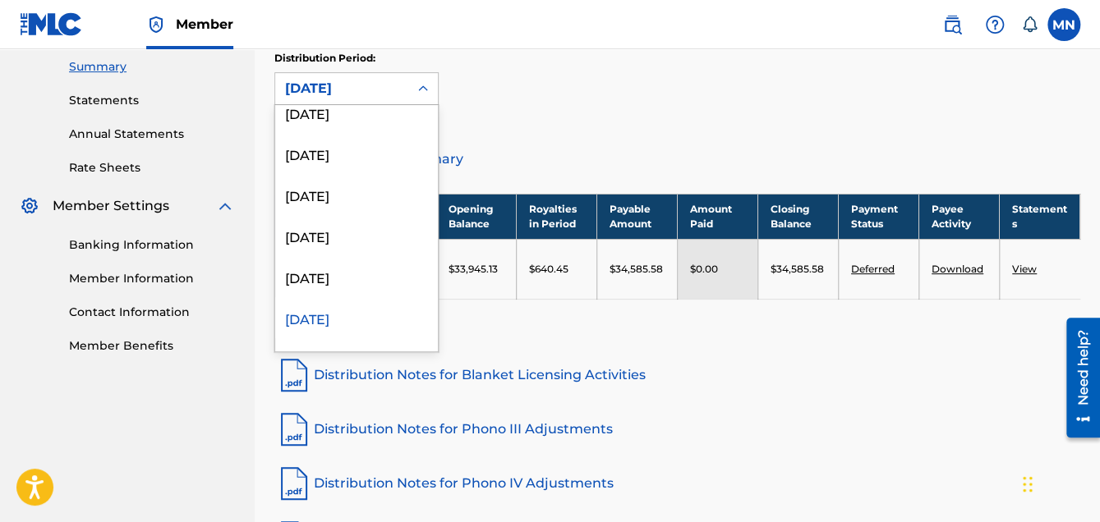
scroll to position [136, 0]
click at [357, 284] on div "[DATE]" at bounding box center [356, 276] width 163 height 41
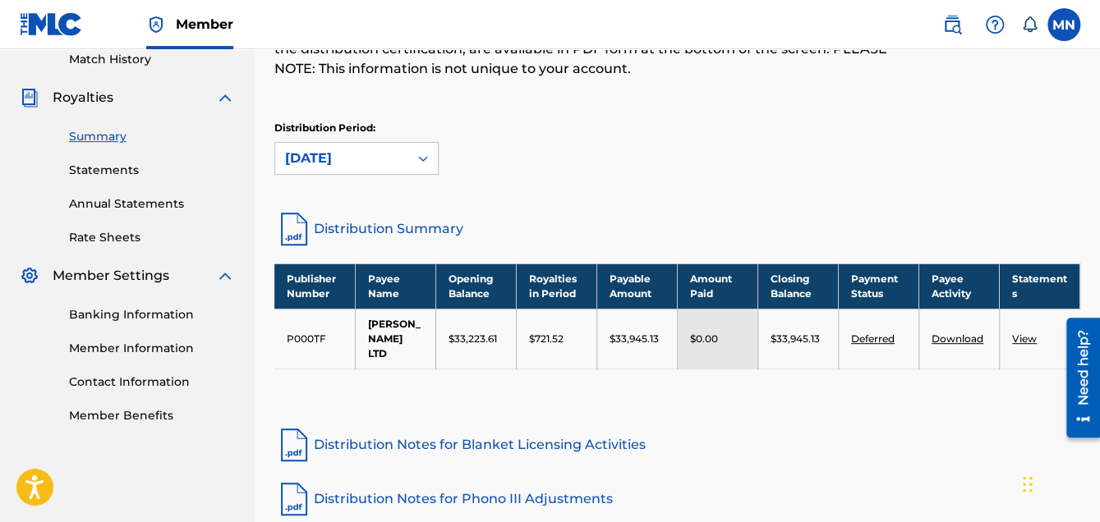
scroll to position [246, 0]
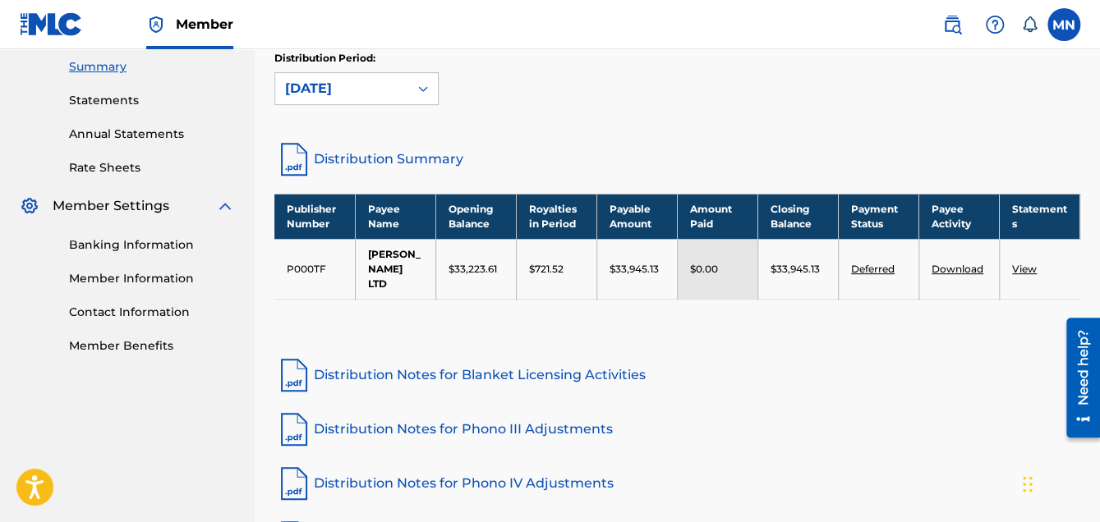
click at [430, 87] on icon at bounding box center [423, 88] width 16 height 16
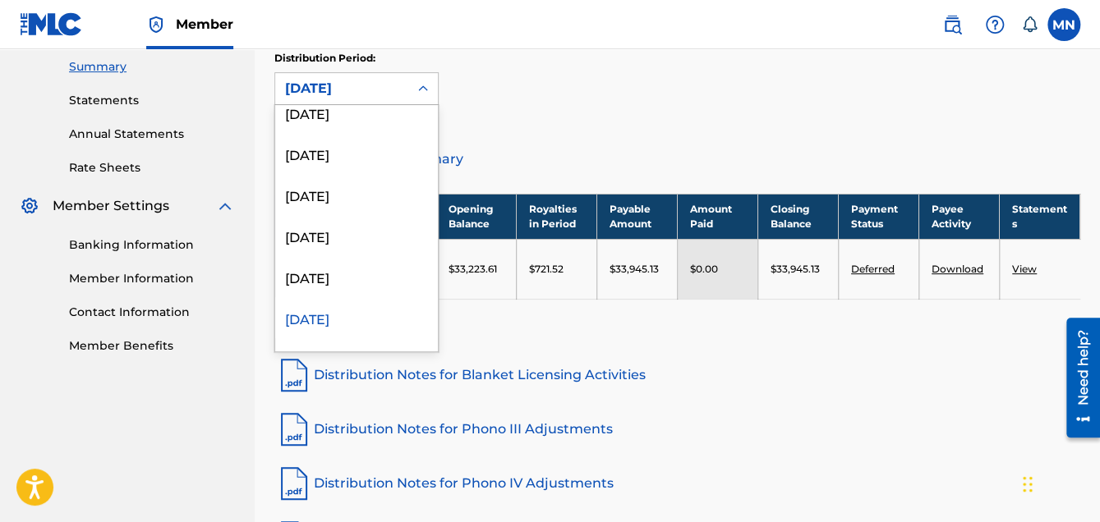
scroll to position [260, 0]
click at [362, 197] on div "[DATE]" at bounding box center [356, 194] width 163 height 41
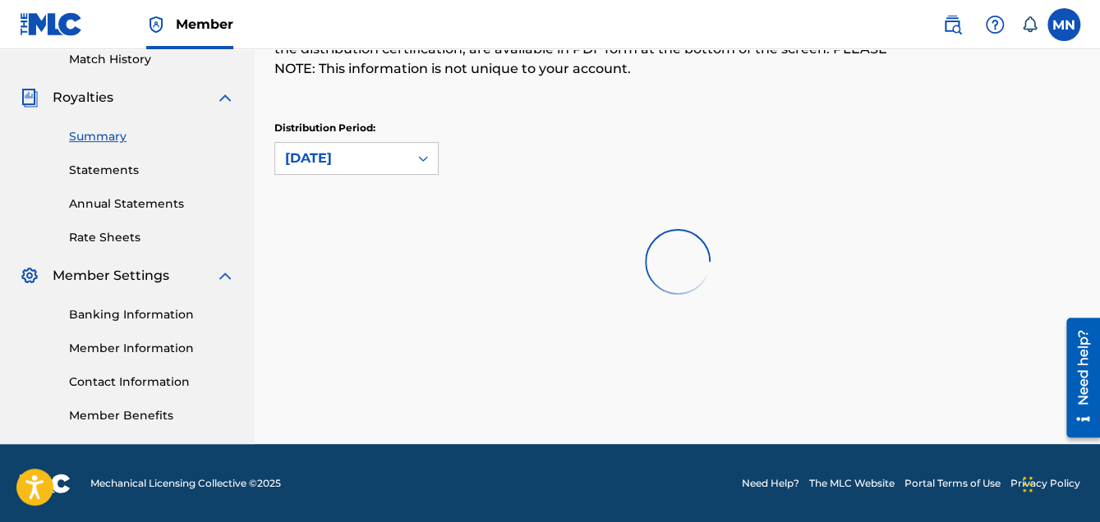
scroll to position [246, 0]
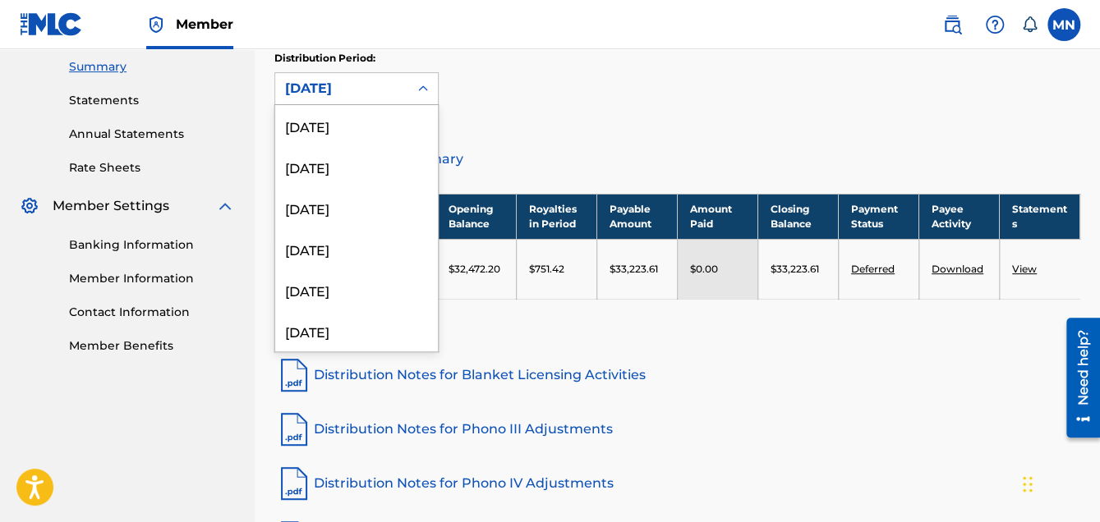
click at [419, 84] on icon at bounding box center [423, 88] width 16 height 16
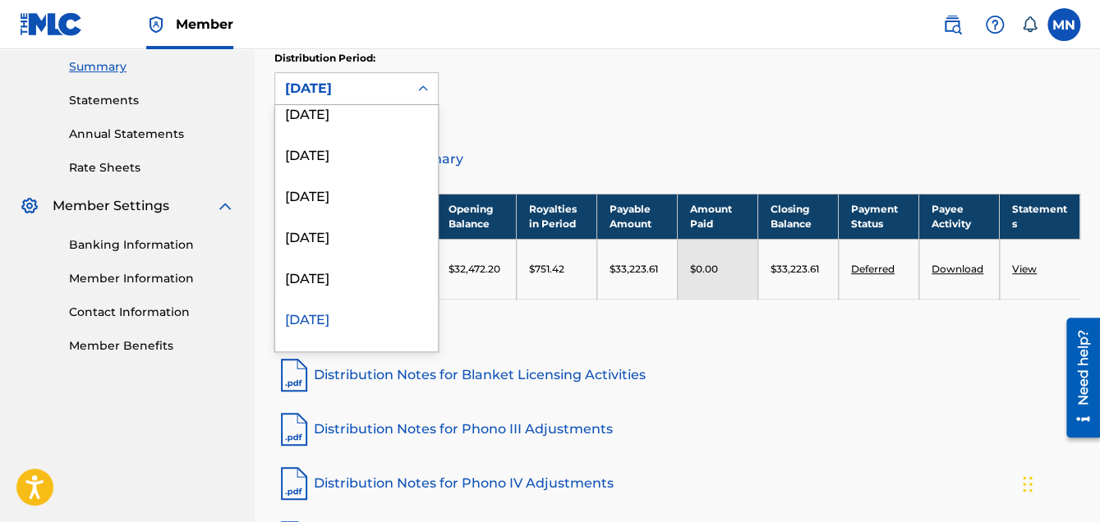
scroll to position [301, 0]
click at [364, 200] on div "[DATE]" at bounding box center [356, 194] width 163 height 41
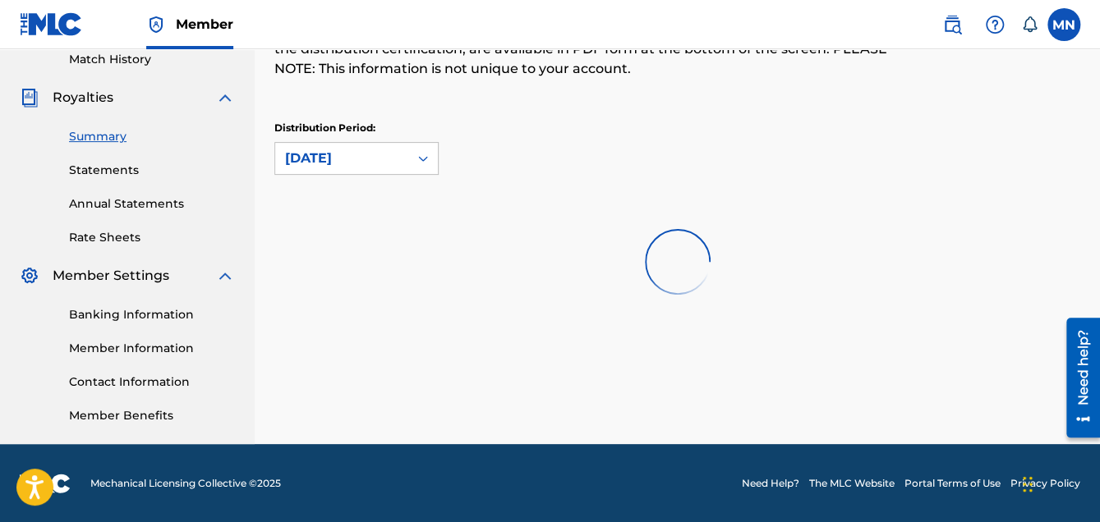
scroll to position [246, 0]
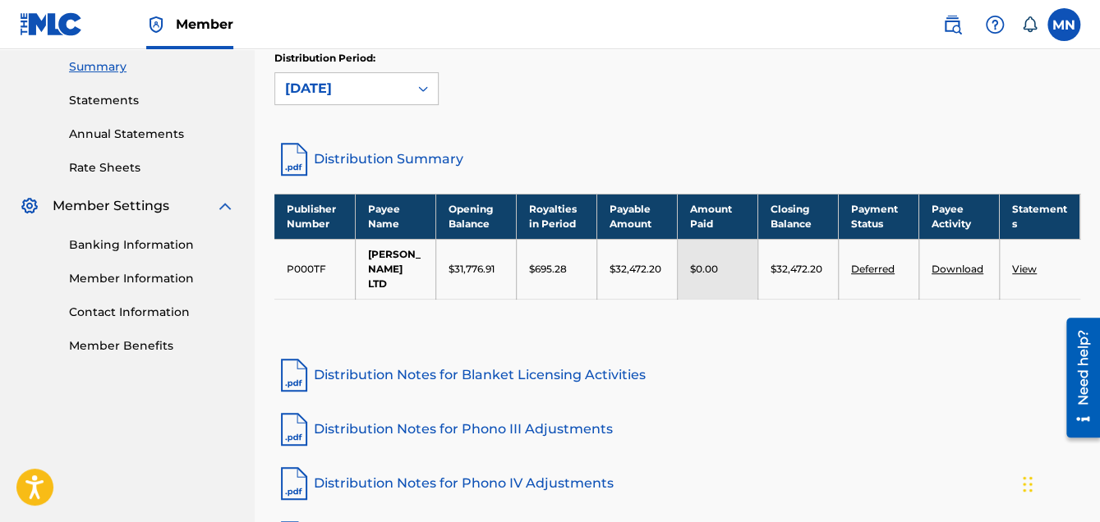
click at [429, 86] on icon at bounding box center [423, 88] width 16 height 16
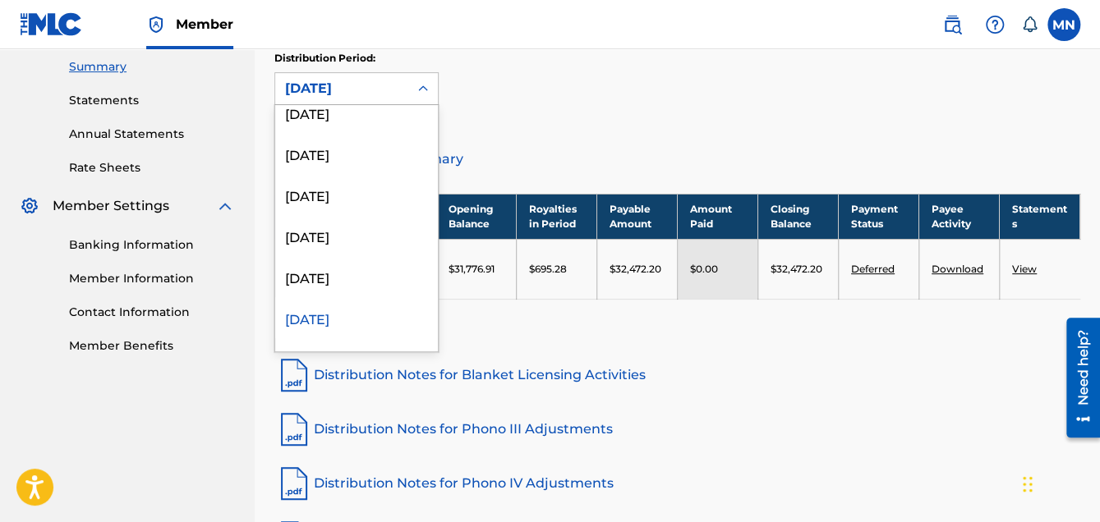
scroll to position [260, 0]
click at [365, 324] on div "[DATE]" at bounding box center [356, 317] width 163 height 41
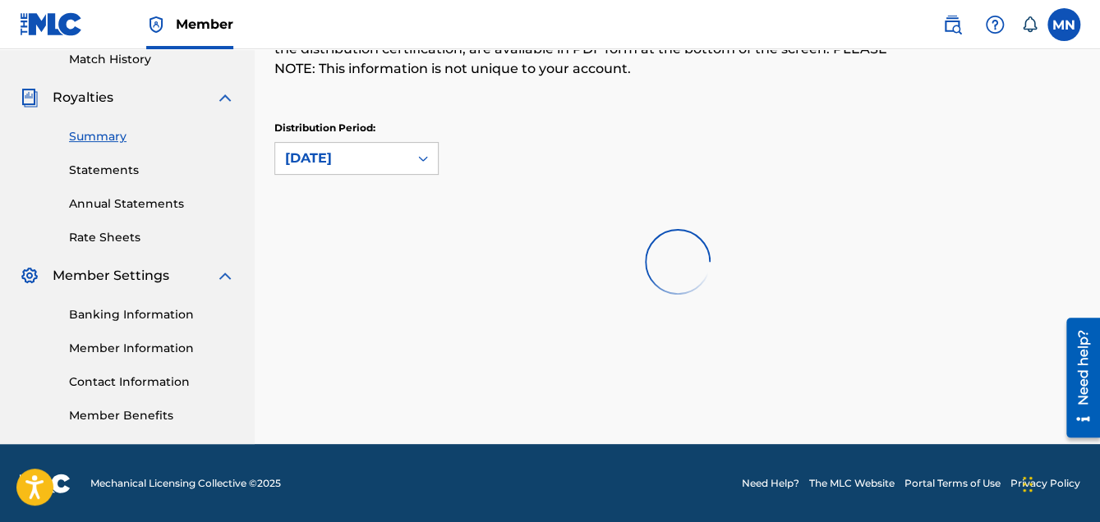
scroll to position [246, 0]
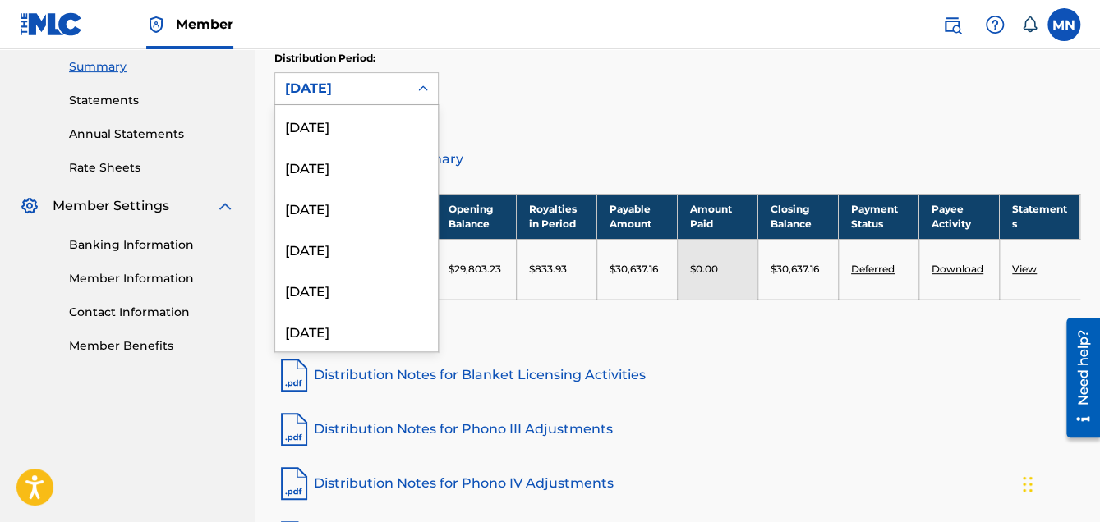
click at [425, 91] on icon at bounding box center [423, 88] width 16 height 16
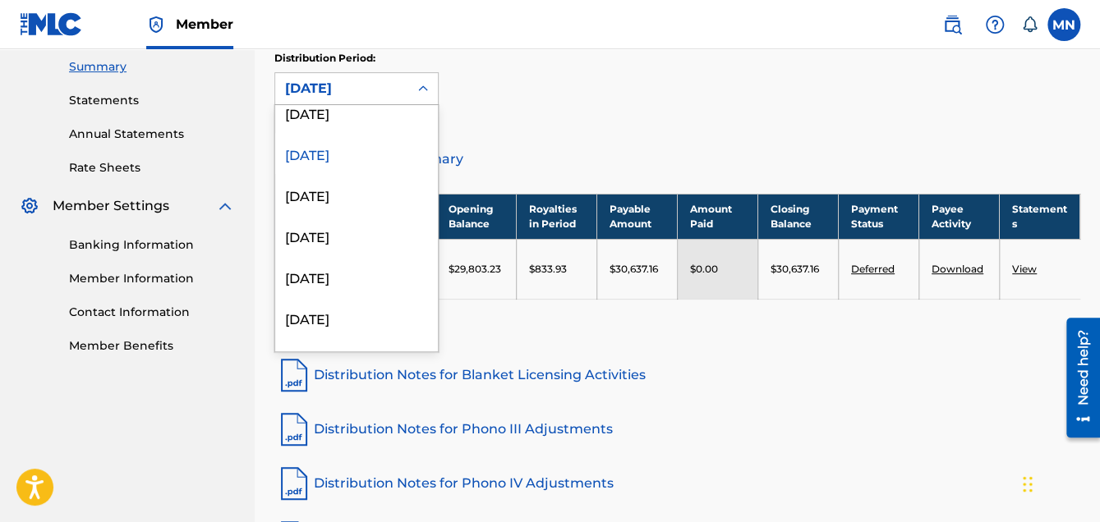
scroll to position [506, 0]
click at [356, 320] on div "[DATE]" at bounding box center [356, 317] width 163 height 41
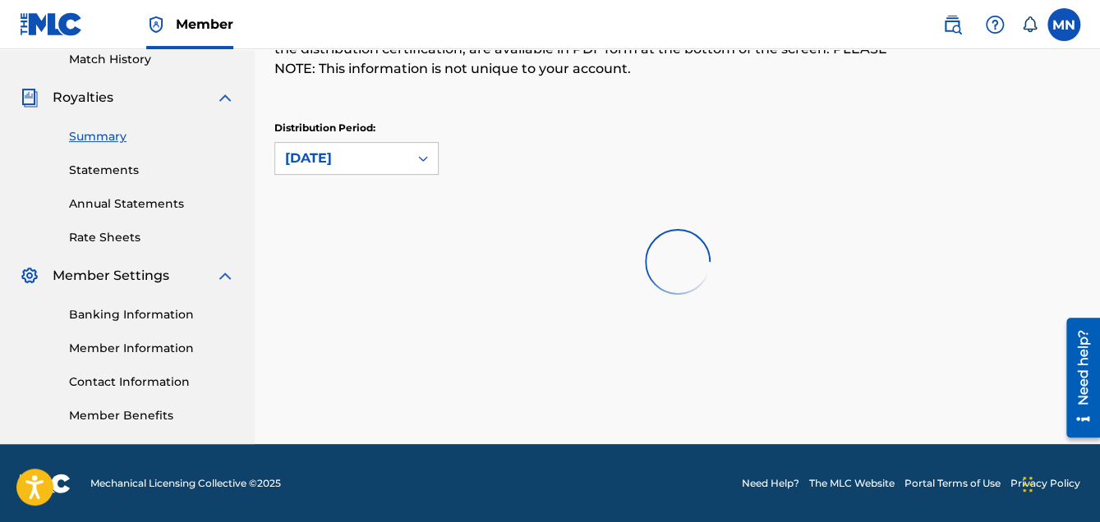
scroll to position [246, 0]
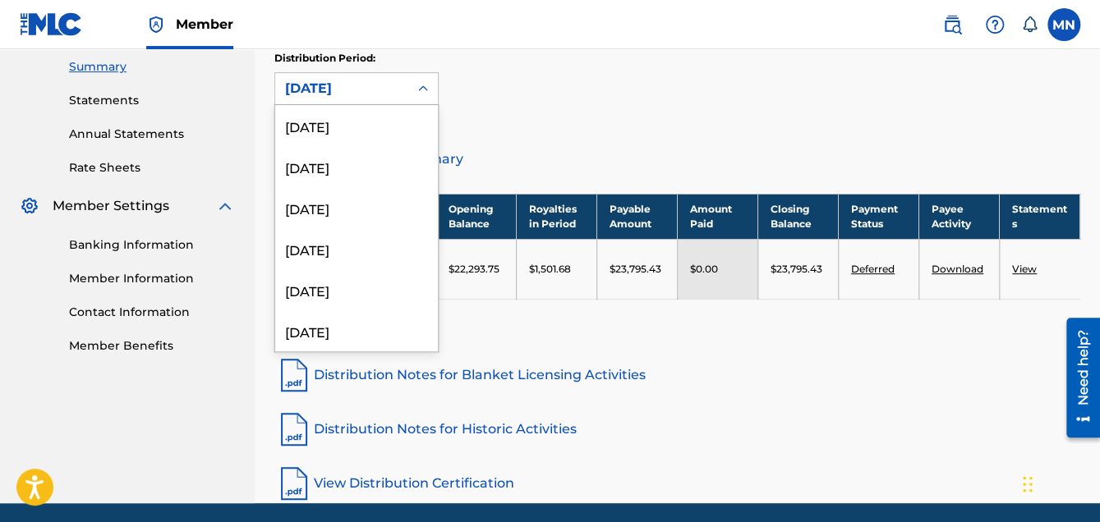
click at [421, 85] on icon at bounding box center [423, 88] width 16 height 16
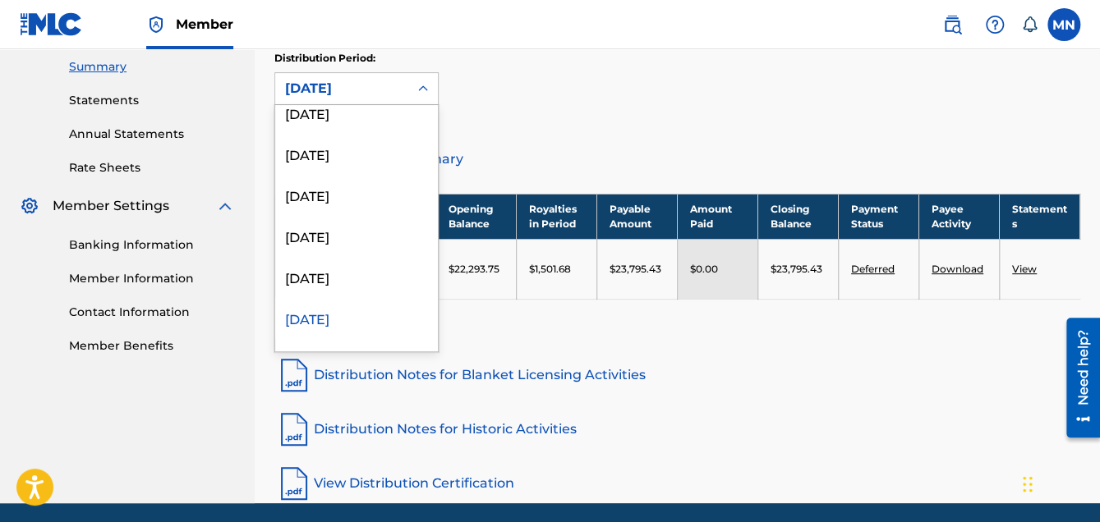
scroll to position [588, 0]
click at [373, 320] on div "[DATE]" at bounding box center [356, 317] width 163 height 41
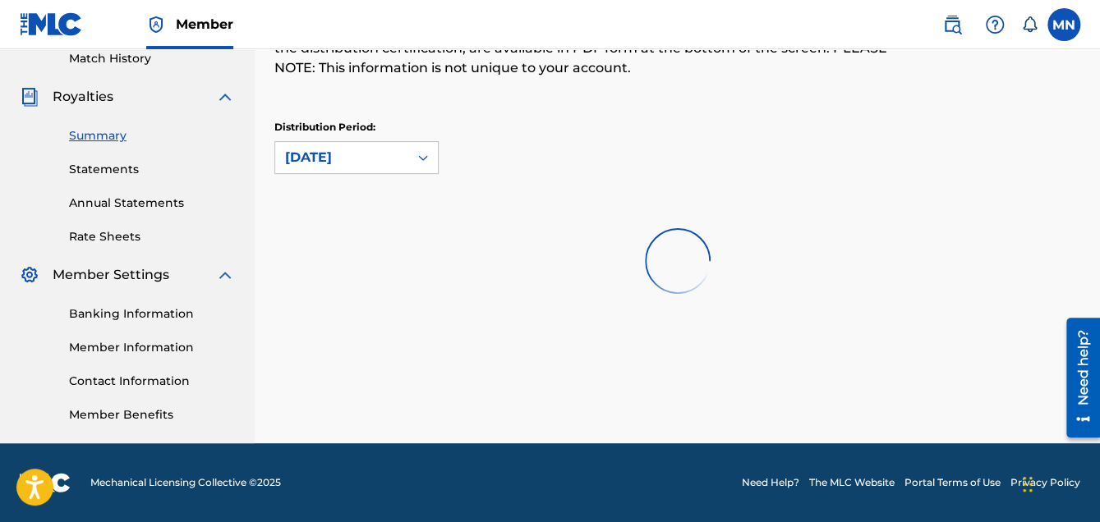
scroll to position [246, 0]
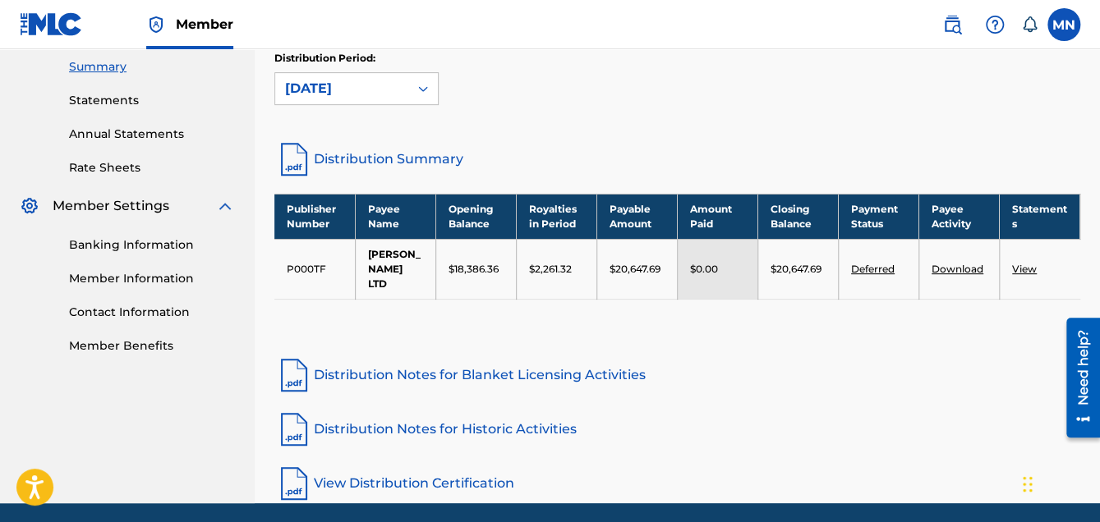
click at [416, 89] on icon at bounding box center [423, 88] width 16 height 16
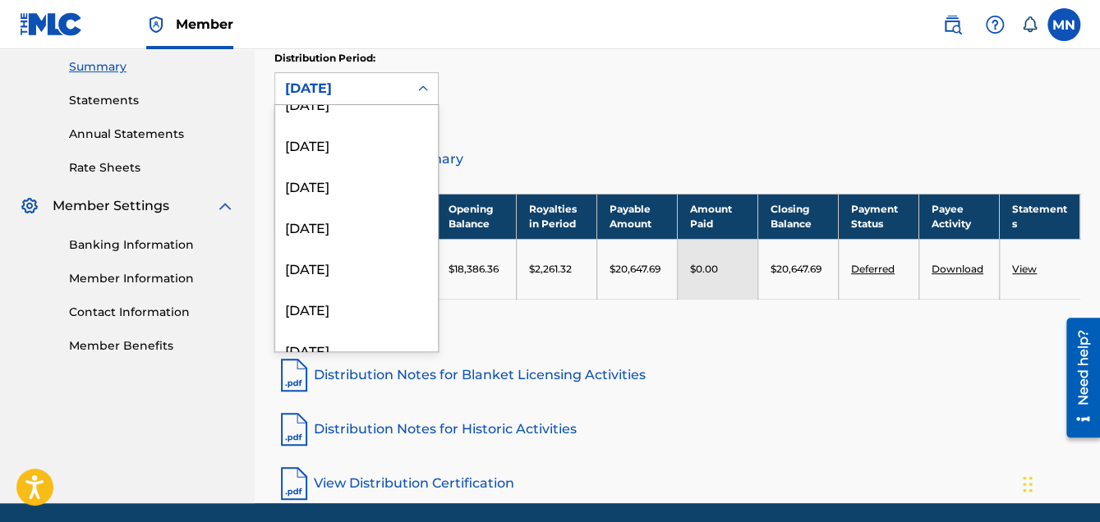
scroll to position [1663, 0]
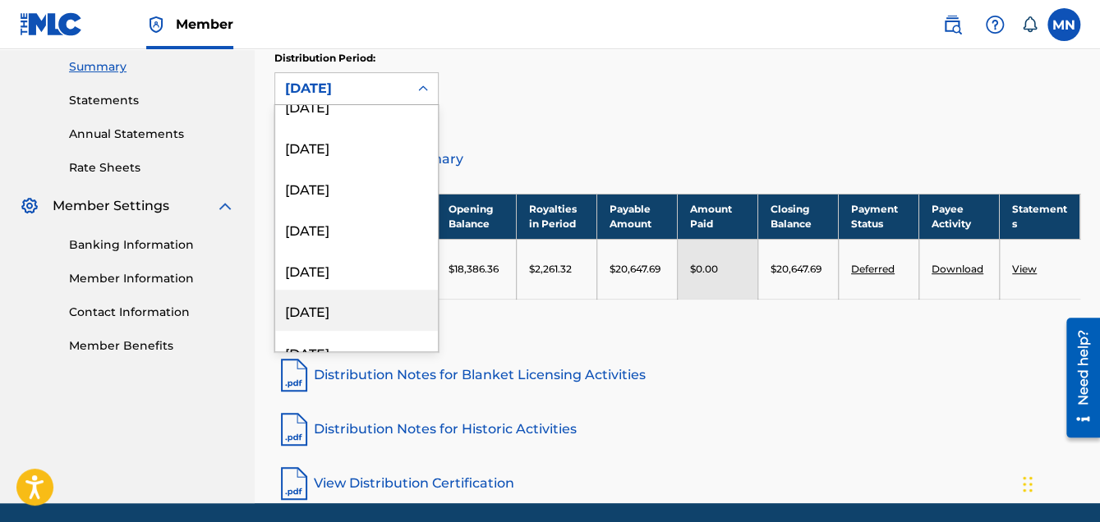
click at [368, 310] on div "[DATE]" at bounding box center [356, 310] width 163 height 41
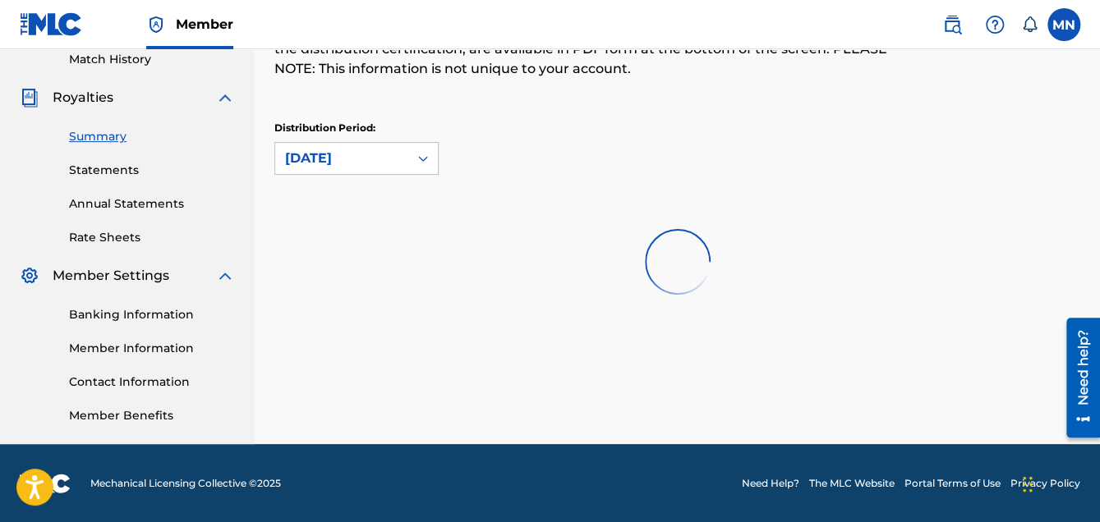
scroll to position [246, 0]
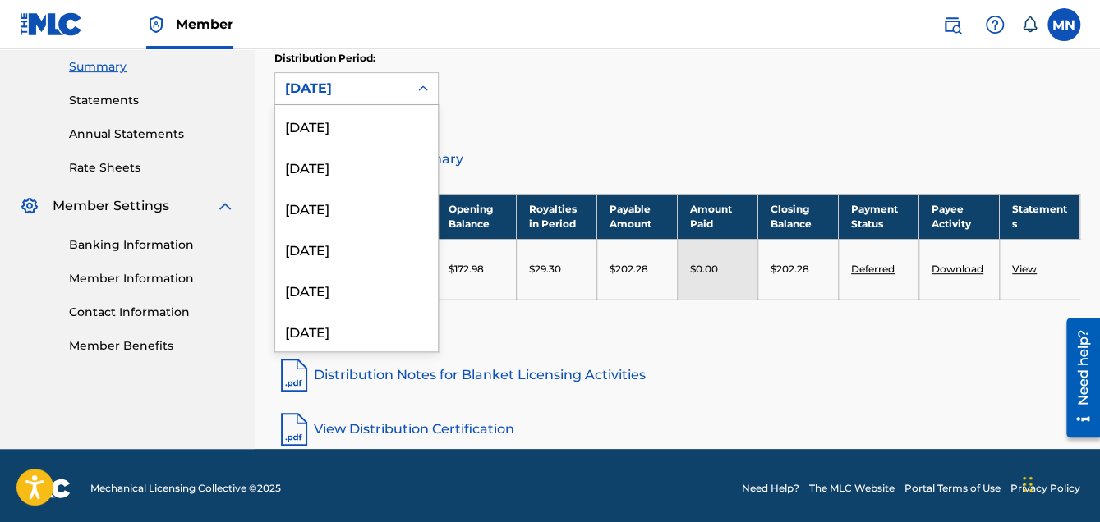
click at [425, 85] on icon at bounding box center [423, 88] width 16 height 16
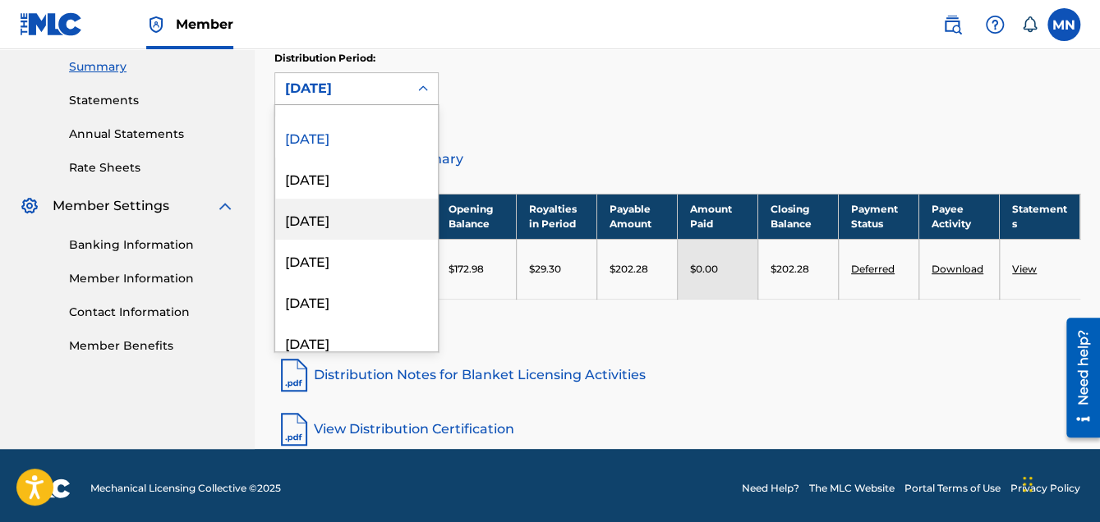
scroll to position [1930, 0]
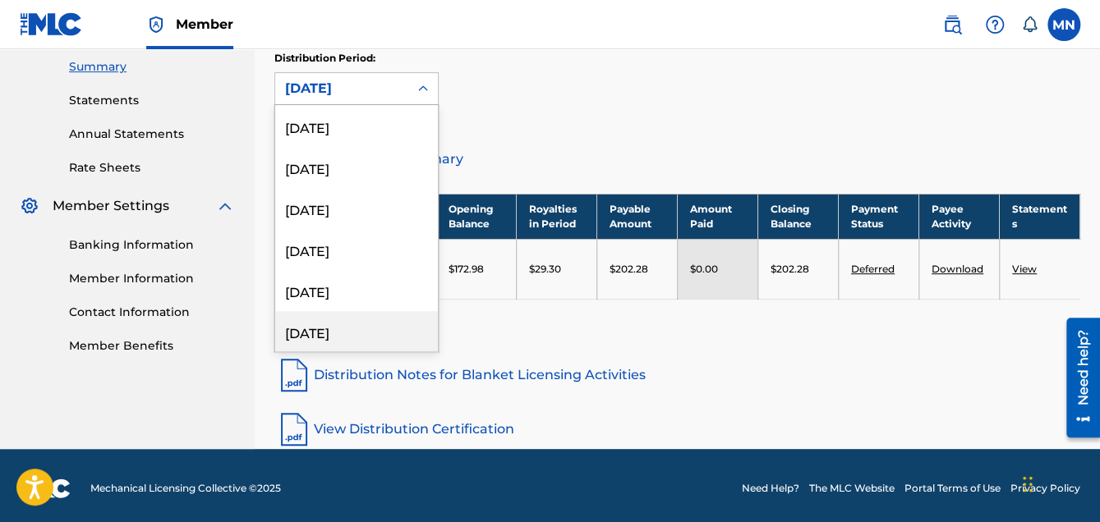
click at [362, 338] on div "[DATE]" at bounding box center [356, 331] width 163 height 41
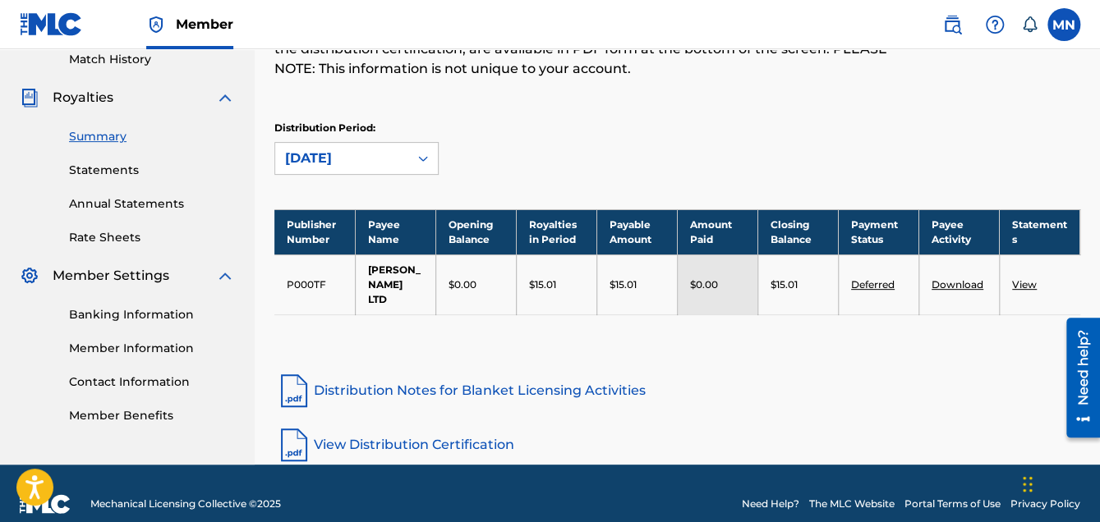
scroll to position [197, 0]
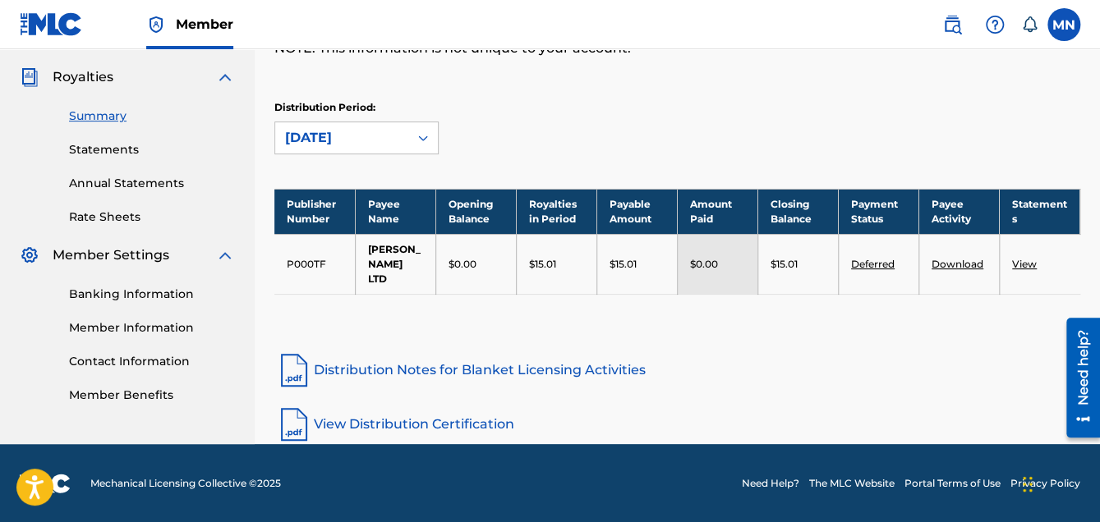
click at [417, 130] on icon at bounding box center [423, 138] width 16 height 16
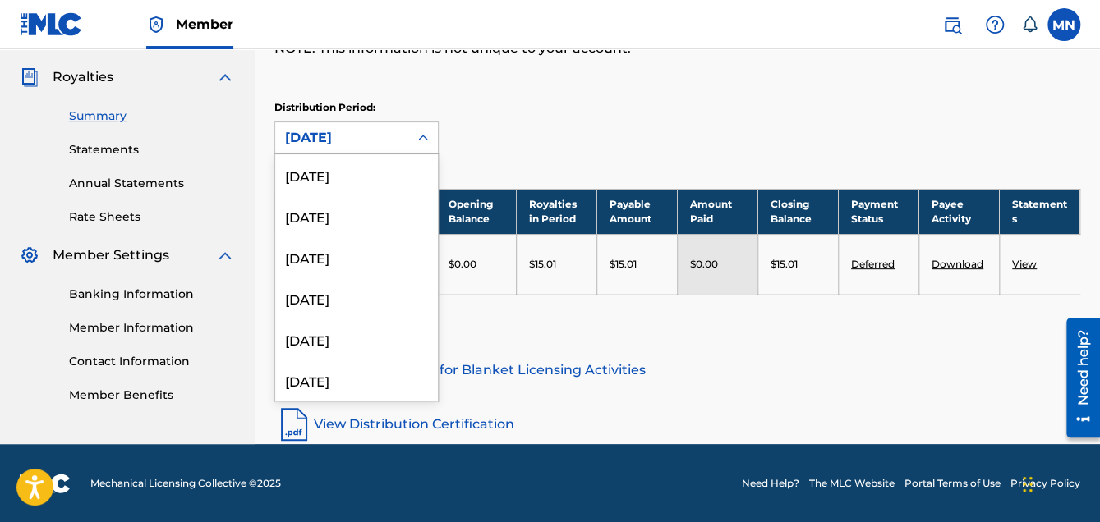
scroll to position [1930, 0]
click at [343, 338] on div "[DATE]" at bounding box center [356, 340] width 163 height 41
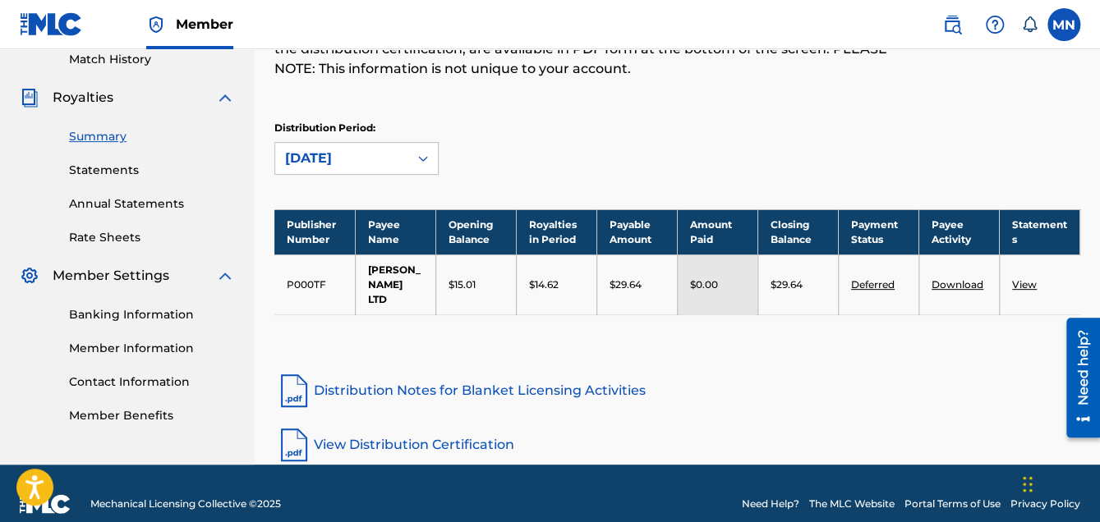
scroll to position [197, 0]
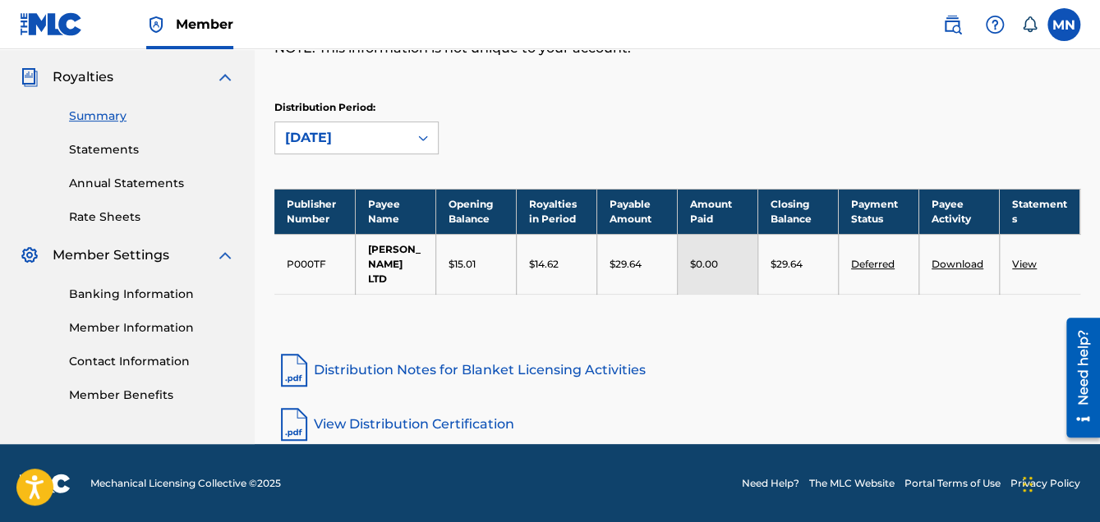
click at [431, 134] on div at bounding box center [423, 138] width 30 height 30
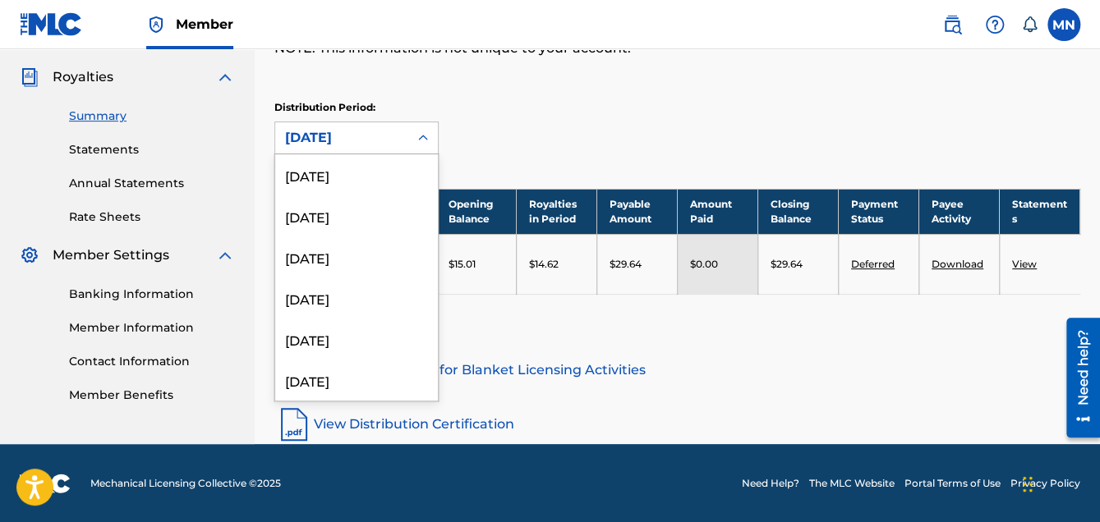
scroll to position [1902, 0]
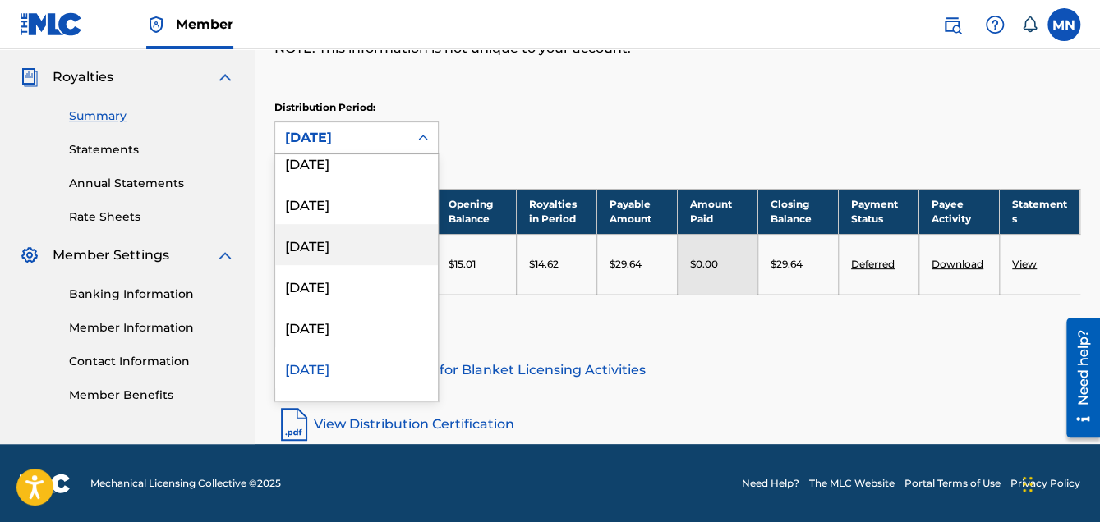
click at [368, 251] on div "[DATE]" at bounding box center [356, 244] width 163 height 41
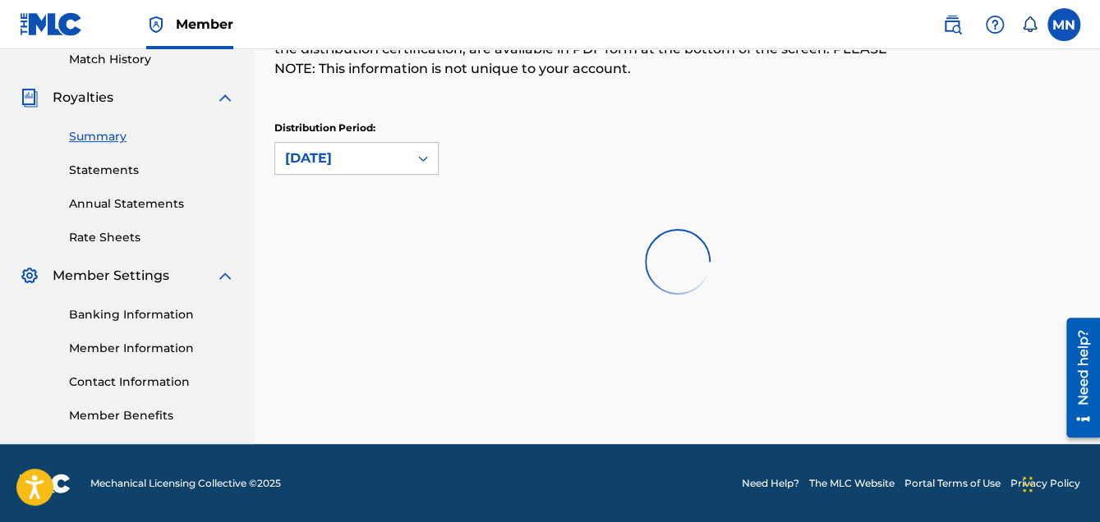
scroll to position [0, 0]
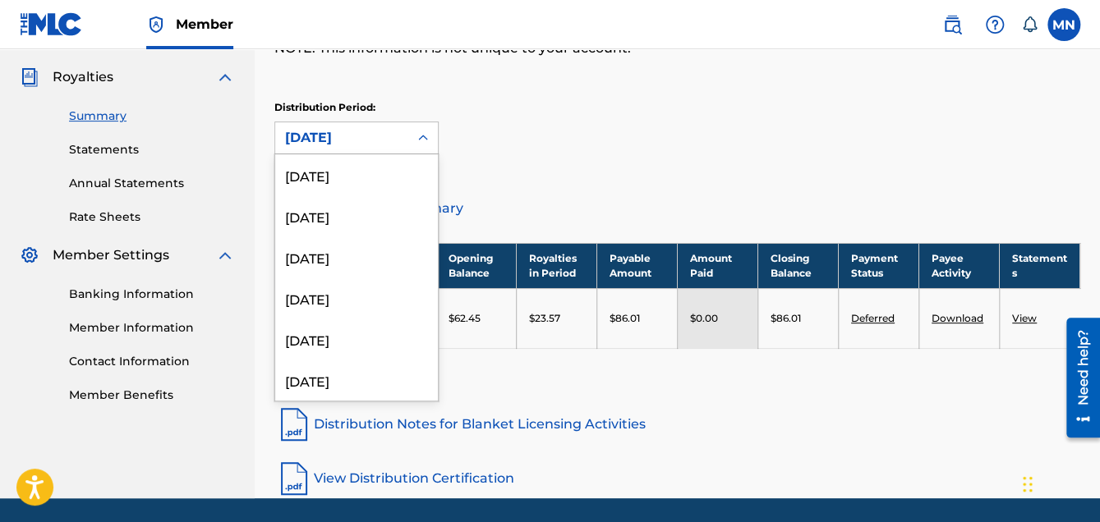
click at [425, 140] on icon at bounding box center [423, 138] width 16 height 16
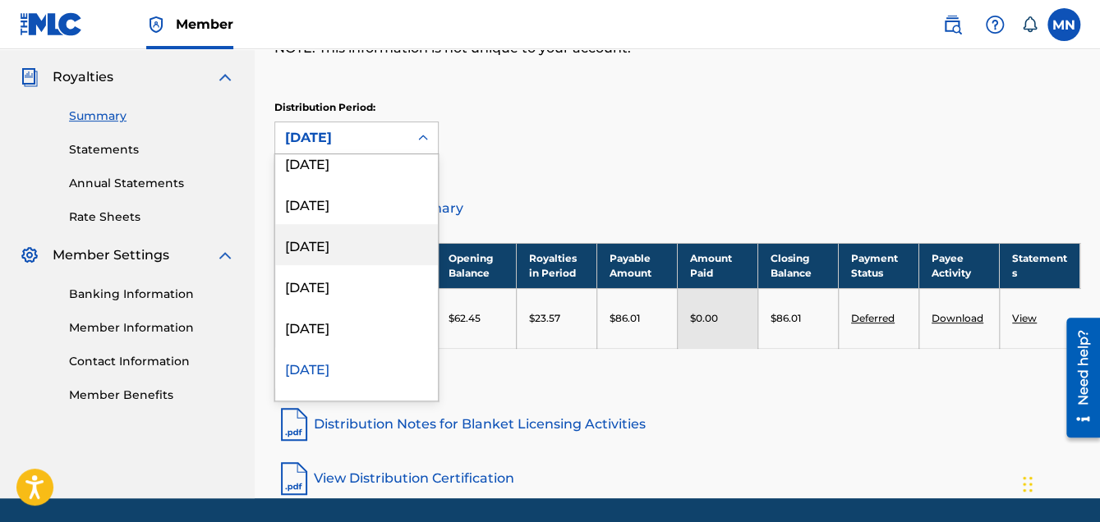
click at [387, 244] on div "[DATE]" at bounding box center [356, 244] width 163 height 41
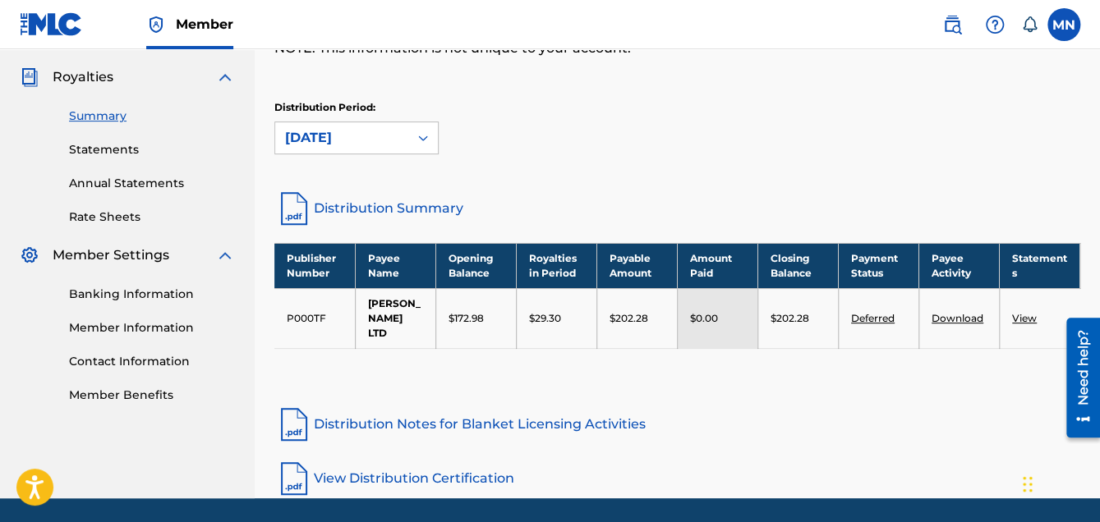
click at [421, 130] on icon at bounding box center [423, 138] width 16 height 16
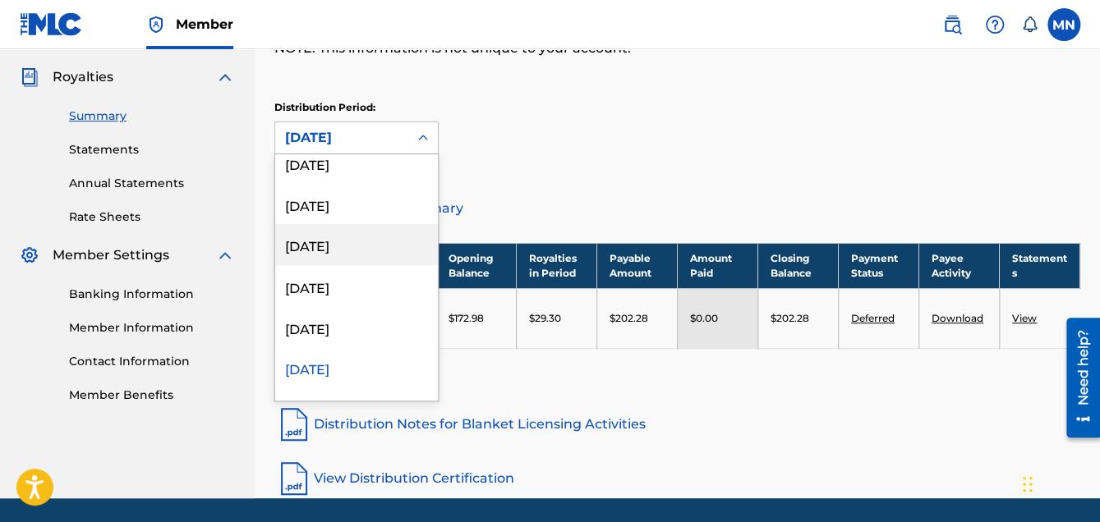
click at [366, 248] on div "[DATE]" at bounding box center [356, 244] width 163 height 41
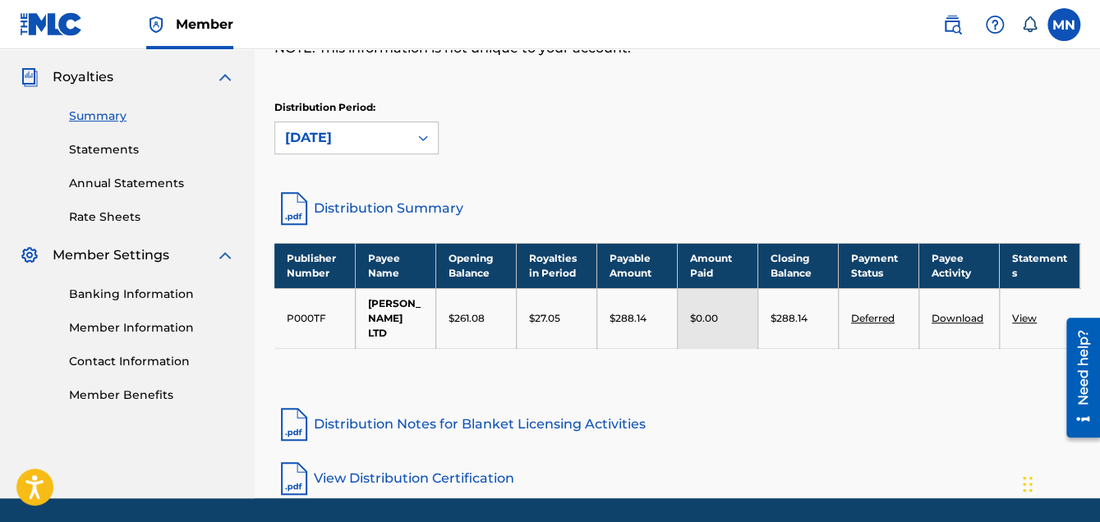
click at [425, 151] on div at bounding box center [423, 138] width 30 height 30
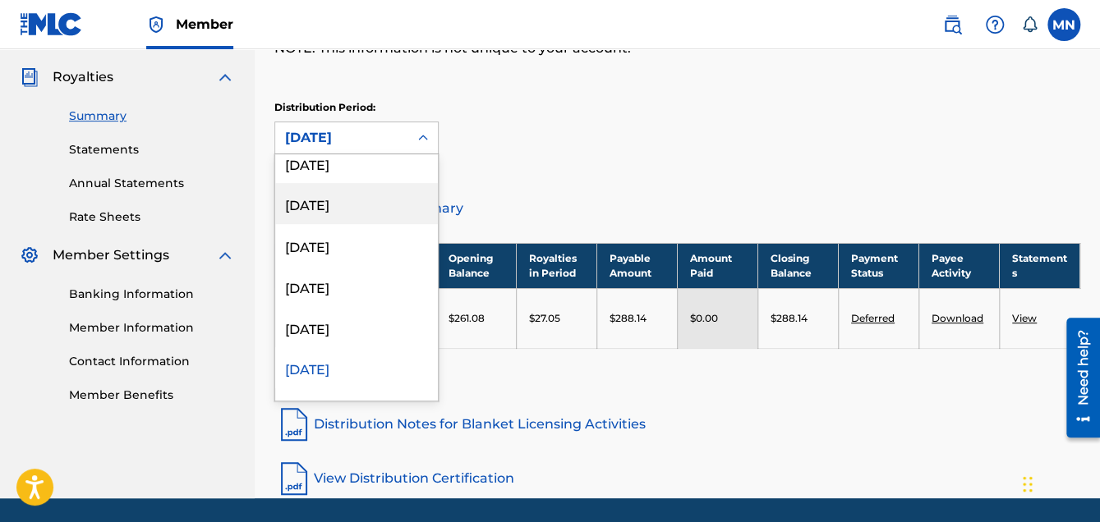
click at [358, 210] on div "[DATE]" at bounding box center [356, 203] width 163 height 41
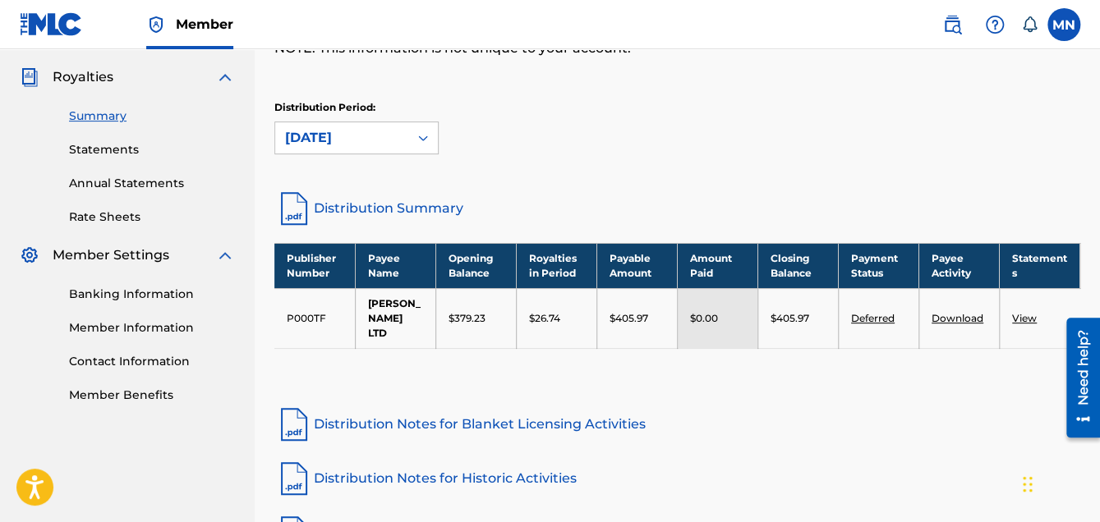
click at [425, 161] on div "Distribution Period: June 2022" at bounding box center [677, 134] width 806 height 69
click at [425, 143] on icon at bounding box center [423, 138] width 16 height 16
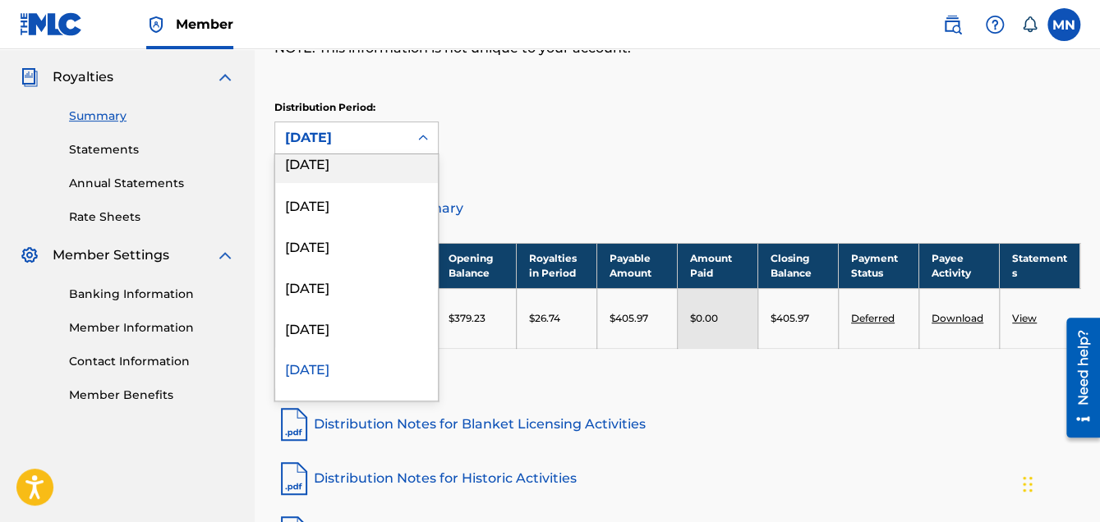
click at [389, 162] on div "[DATE]" at bounding box center [356, 162] width 163 height 41
click at [425, 139] on icon at bounding box center [423, 138] width 16 height 16
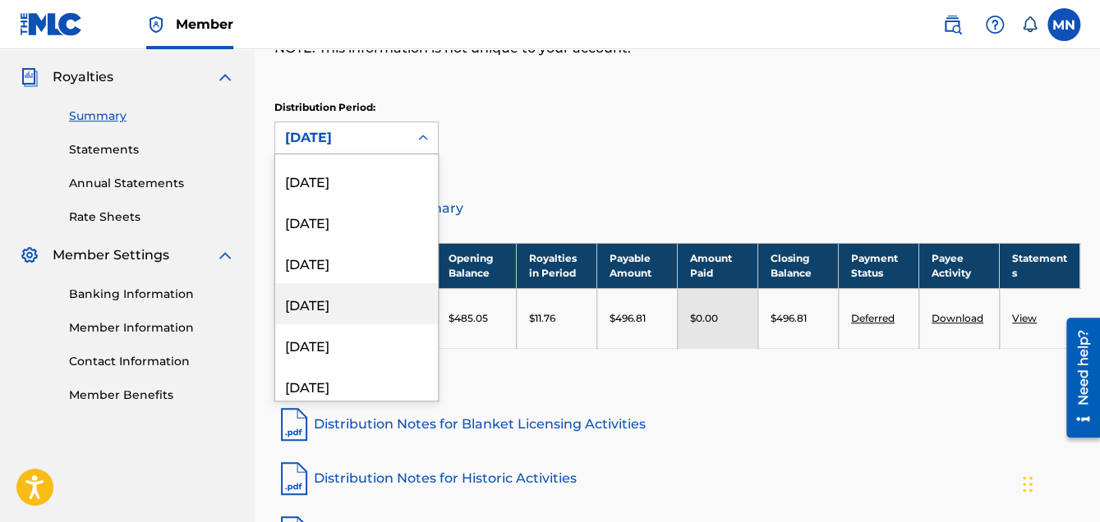
scroll to position [783, 0]
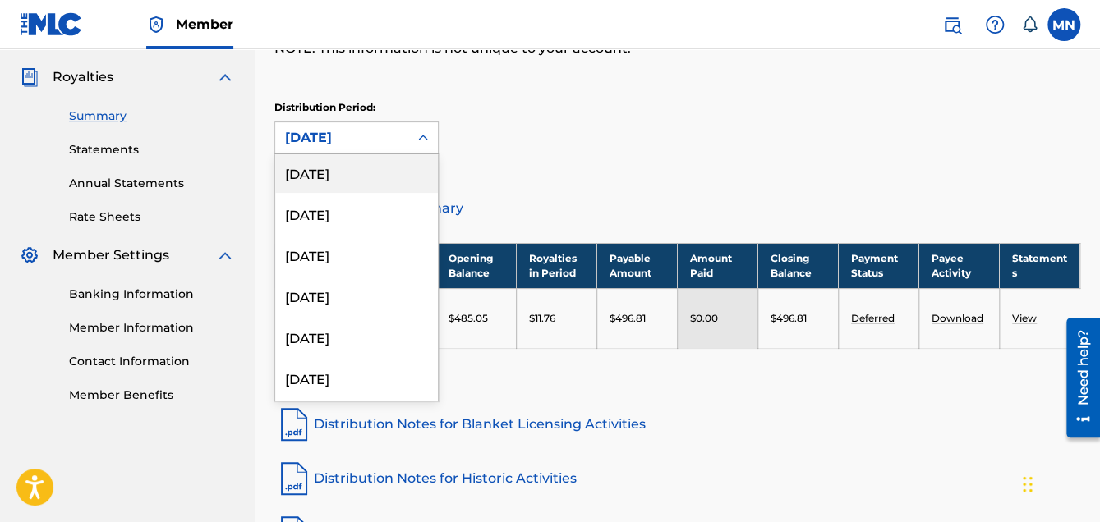
click at [379, 168] on div "[DATE]" at bounding box center [356, 172] width 163 height 41
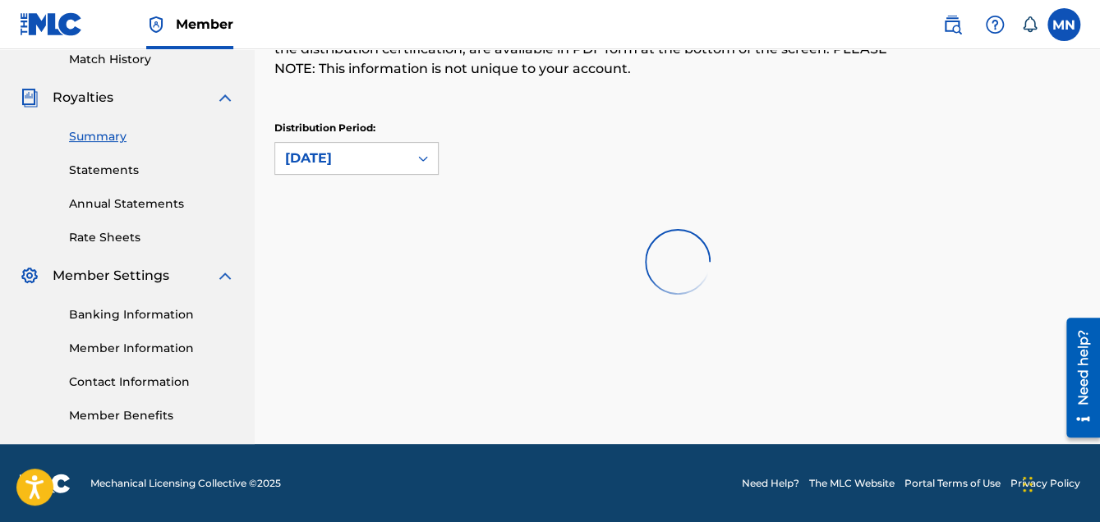
scroll to position [197, 0]
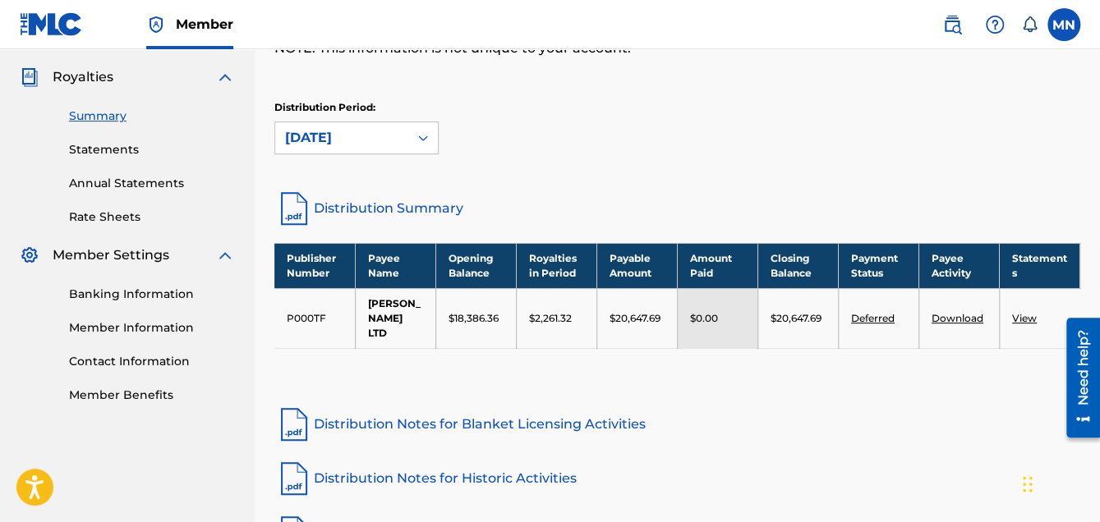
click at [433, 141] on div at bounding box center [423, 138] width 30 height 30
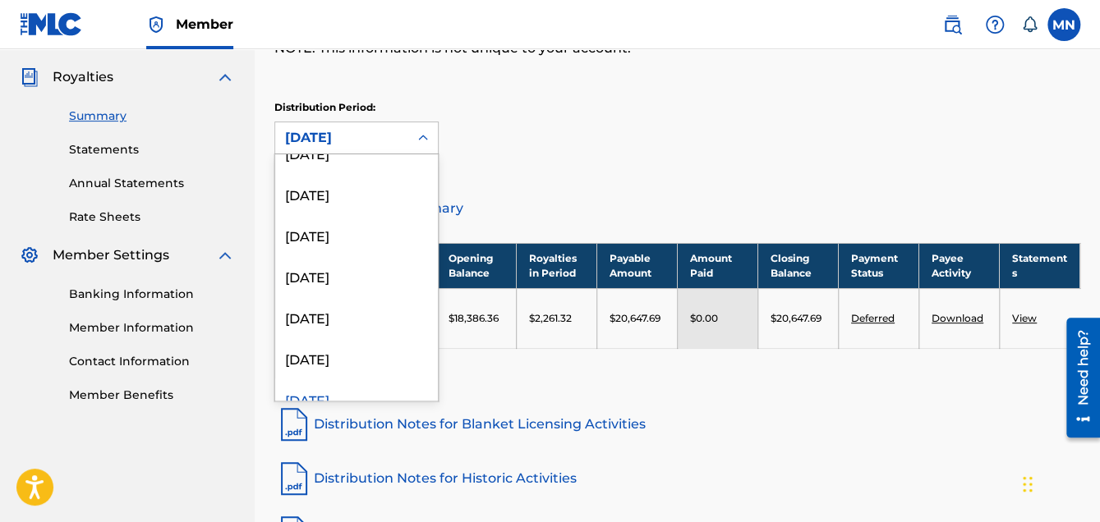
scroll to position [522, 0]
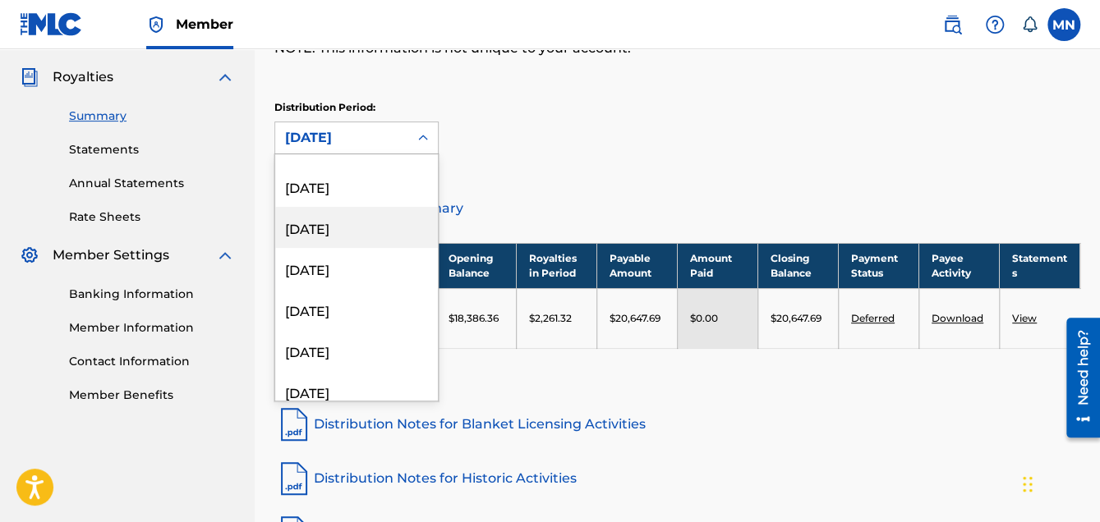
click at [350, 230] on div "[DATE]" at bounding box center [356, 227] width 163 height 41
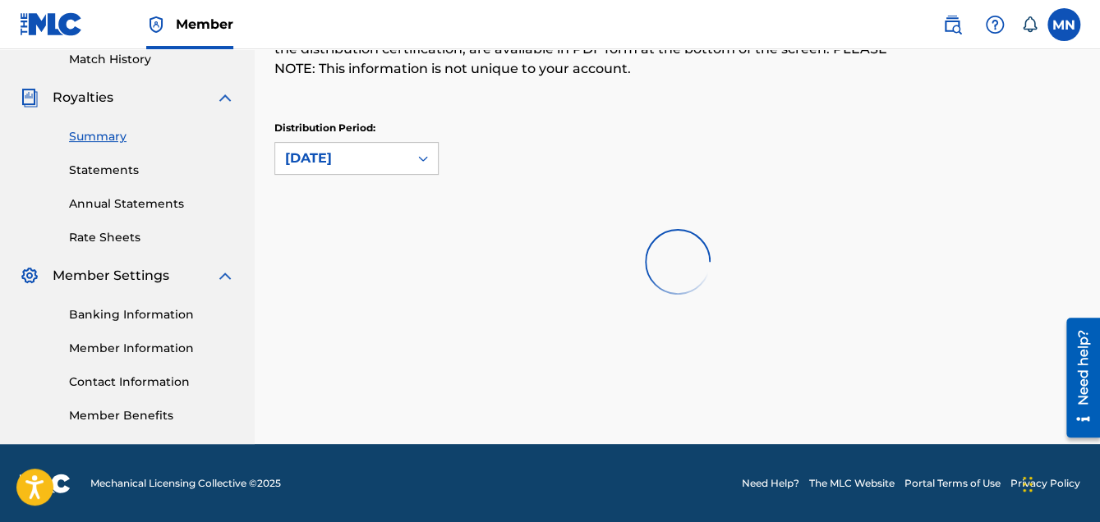
scroll to position [197, 0]
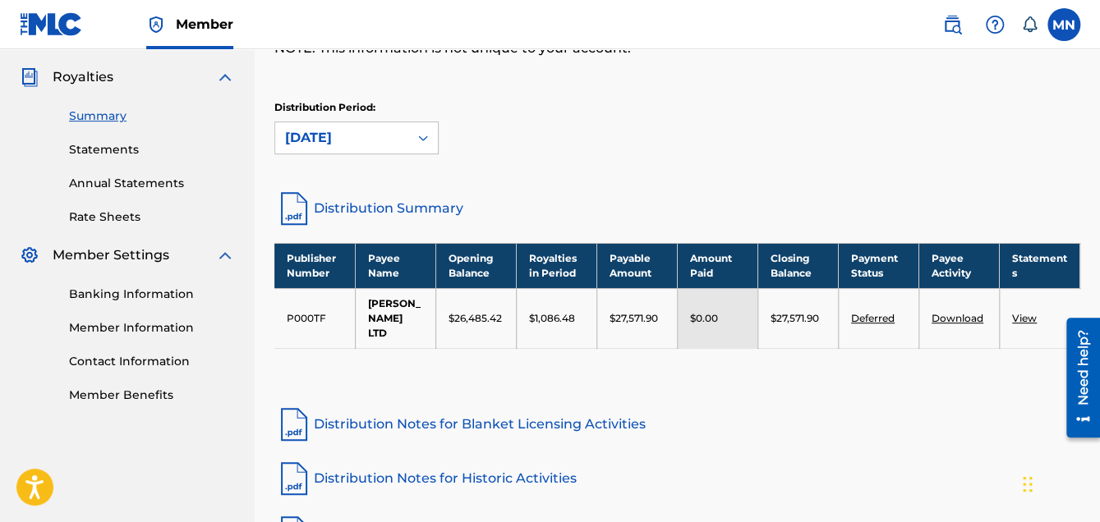
click at [418, 160] on div "Distribution Period: June 2024" at bounding box center [677, 134] width 806 height 69
click at [423, 144] on icon at bounding box center [423, 138] width 16 height 16
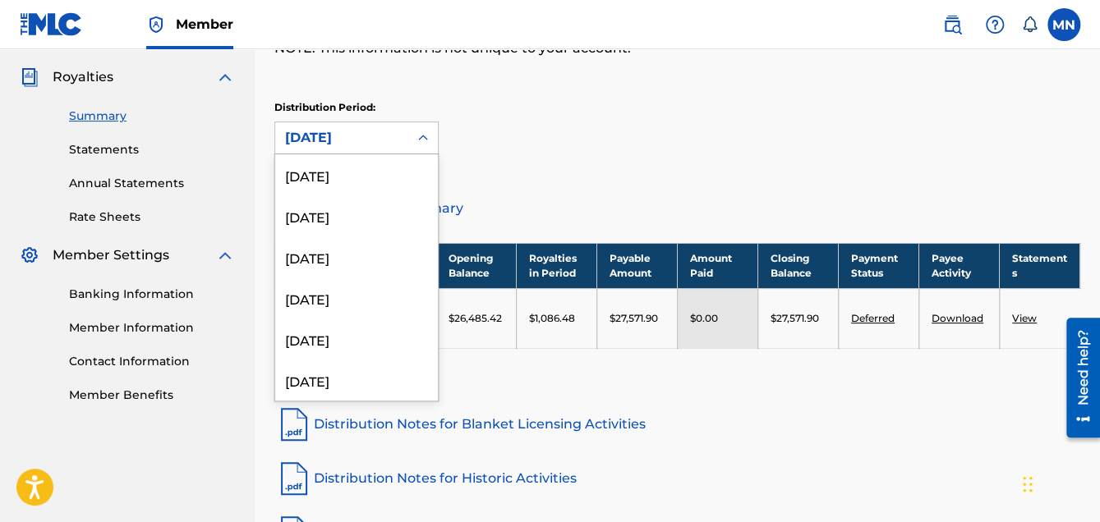
scroll to position [383, 0]
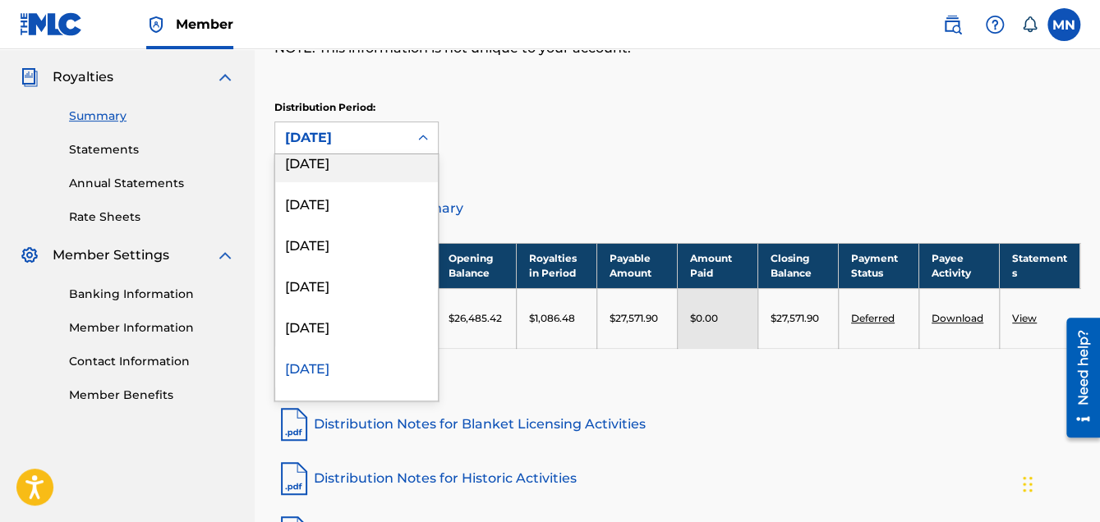
click at [389, 168] on div "[DATE]" at bounding box center [356, 161] width 163 height 41
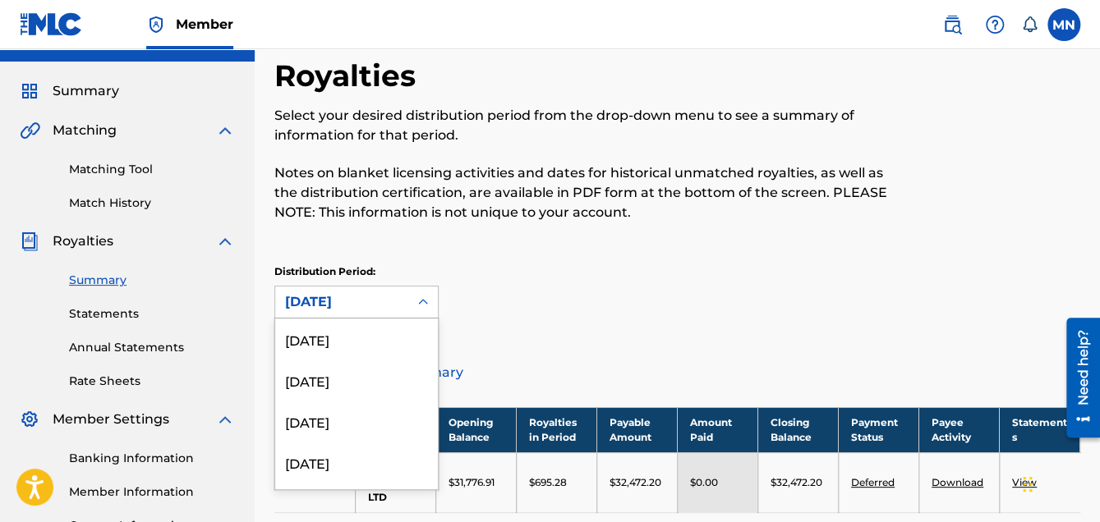
scroll to position [76, 0]
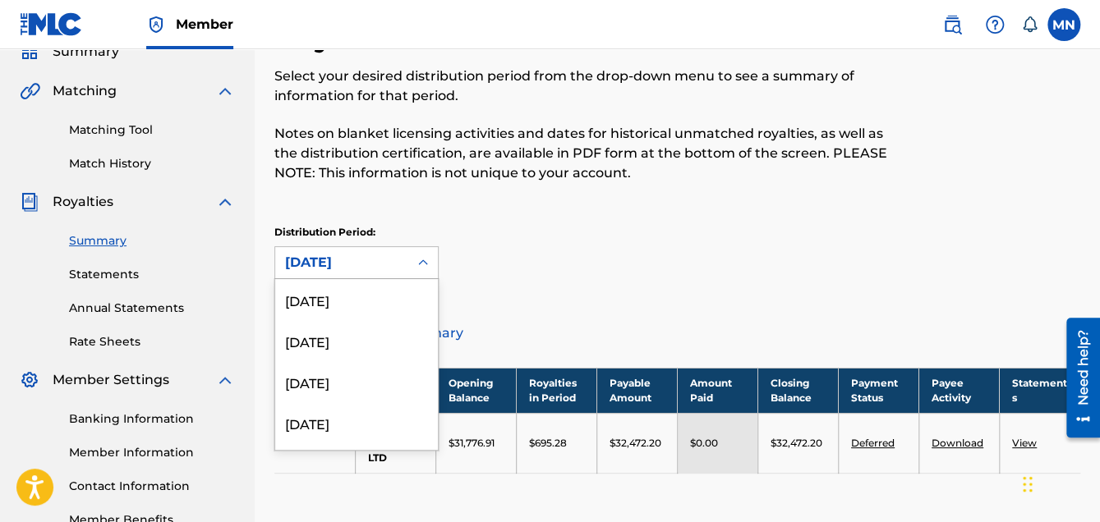
click at [432, 279] on div "option November 2024, selected. 53 results available. Use Up and Down to choose…" at bounding box center [356, 262] width 164 height 33
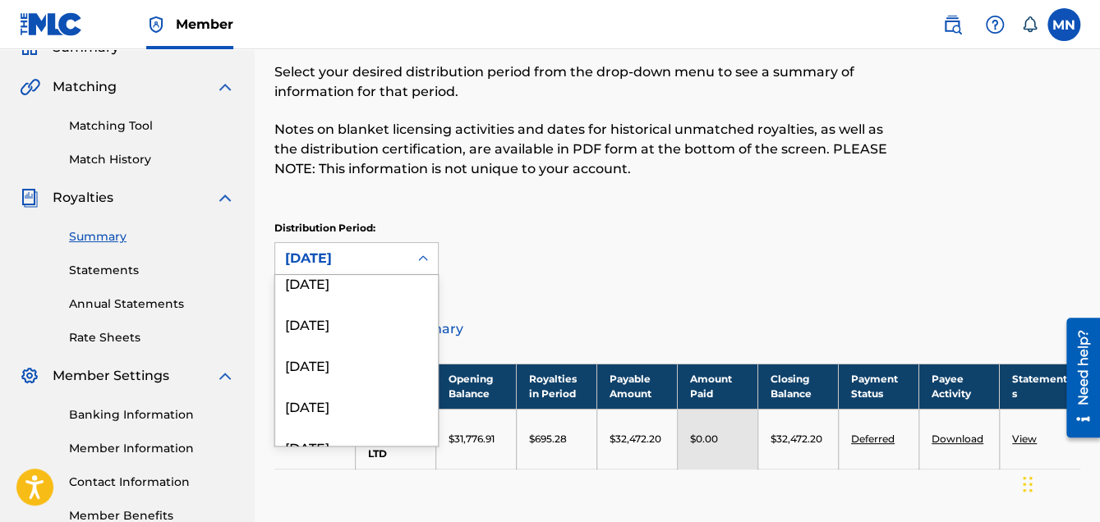
scroll to position [145, 0]
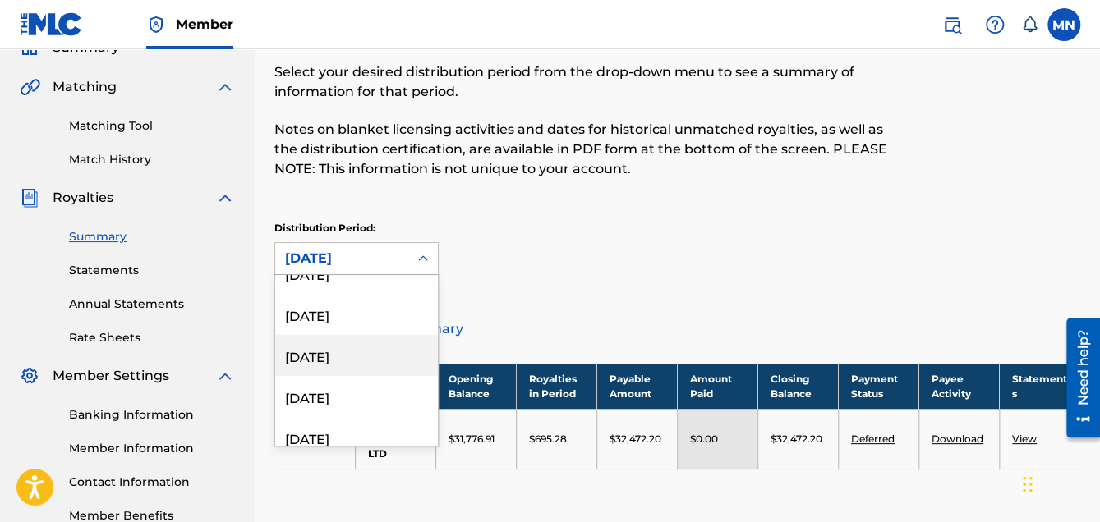
click at [379, 355] on div "[DATE]" at bounding box center [356, 355] width 163 height 41
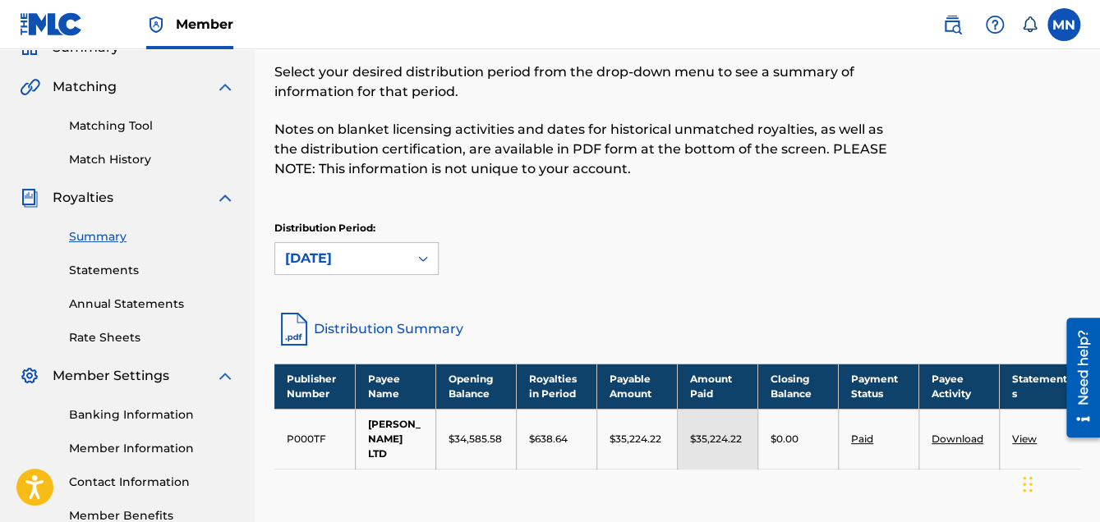
click at [154, 301] on link "Annual Statements" at bounding box center [152, 304] width 166 height 17
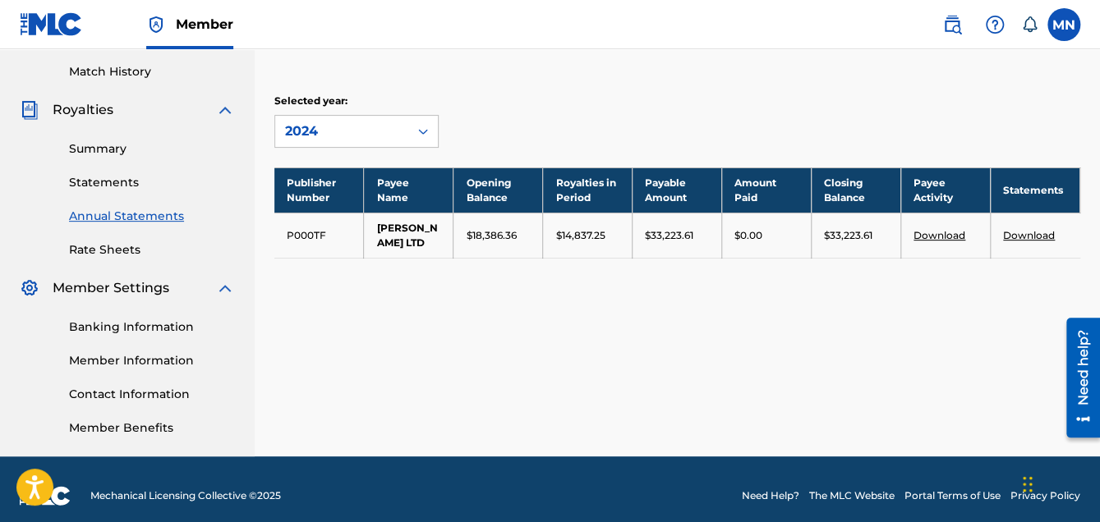
scroll to position [177, 0]
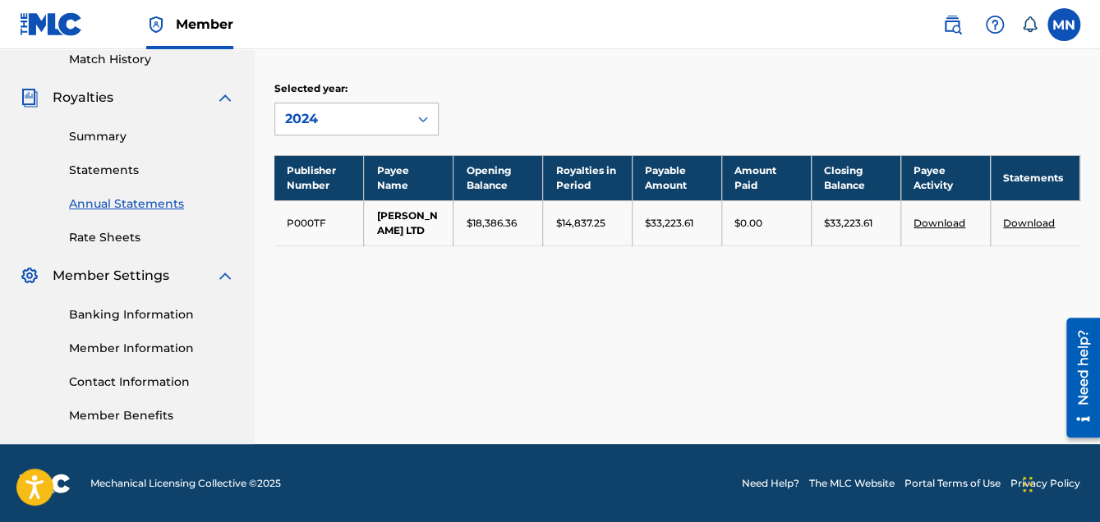
click at [425, 117] on icon at bounding box center [423, 120] width 10 height 6
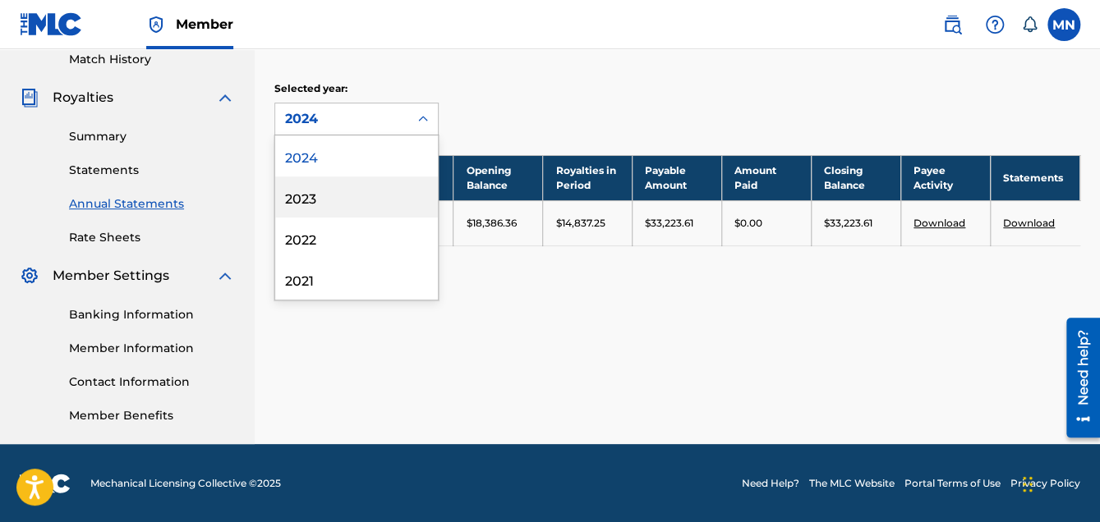
click at [320, 196] on div "2023" at bounding box center [356, 197] width 163 height 41
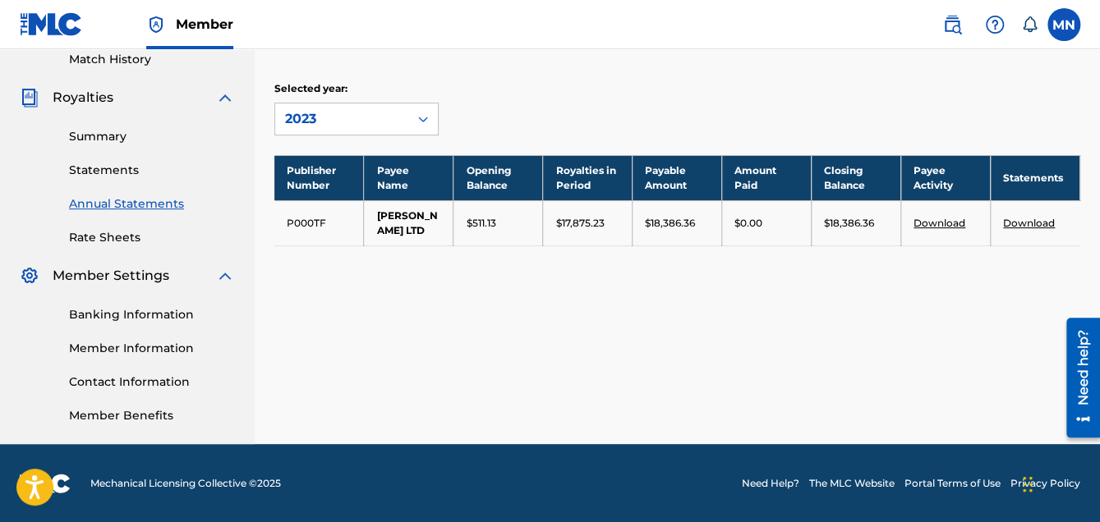
click at [425, 116] on icon at bounding box center [423, 119] width 16 height 16
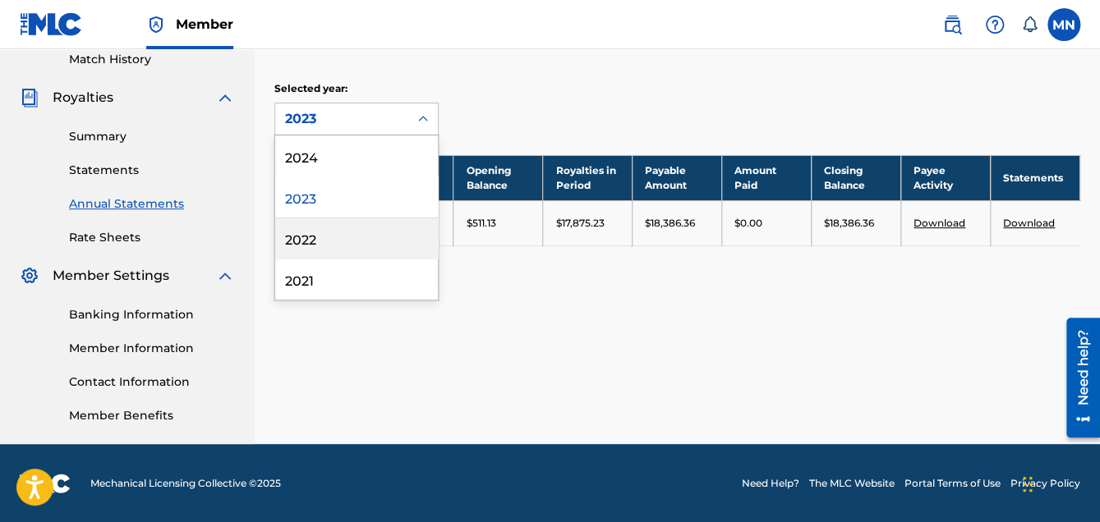
click at [309, 242] on div "2022" at bounding box center [356, 238] width 163 height 41
